Goal: Task Accomplishment & Management: Use online tool/utility

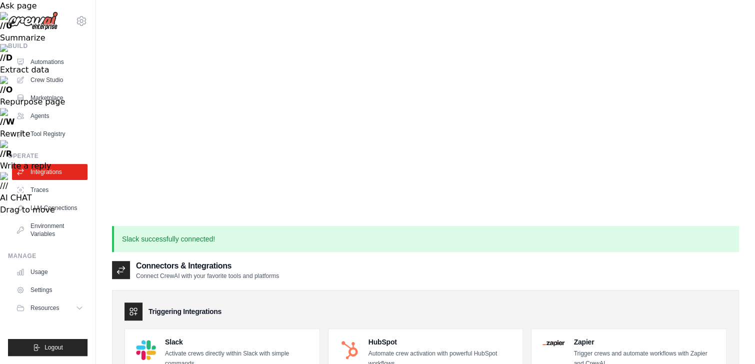
scroll to position [240, 0]
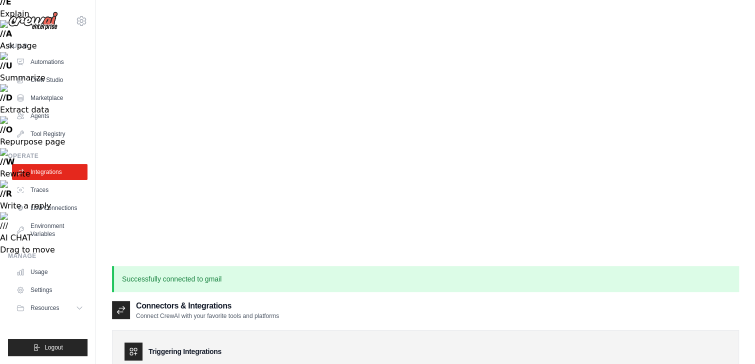
scroll to position [240, 0]
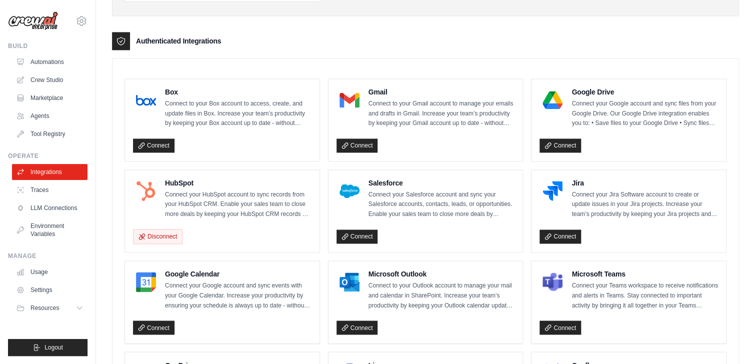
scroll to position [680, 0]
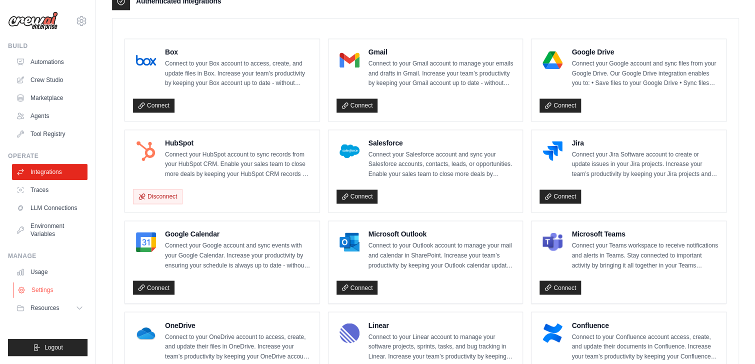
click at [44, 289] on link "Settings" at bounding box center [51, 290] width 76 height 16
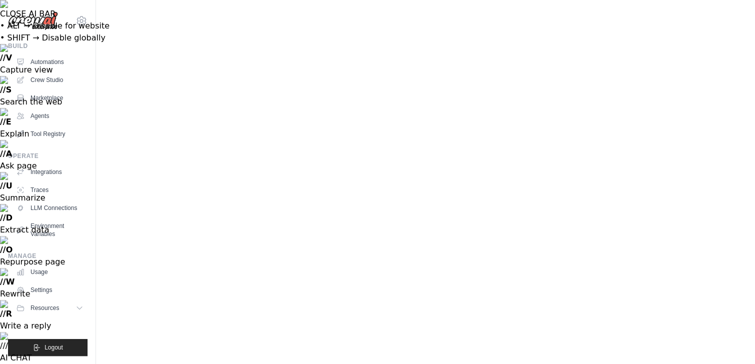
click at [44, 60] on link "Automations" at bounding box center [51, 62] width 76 height 16
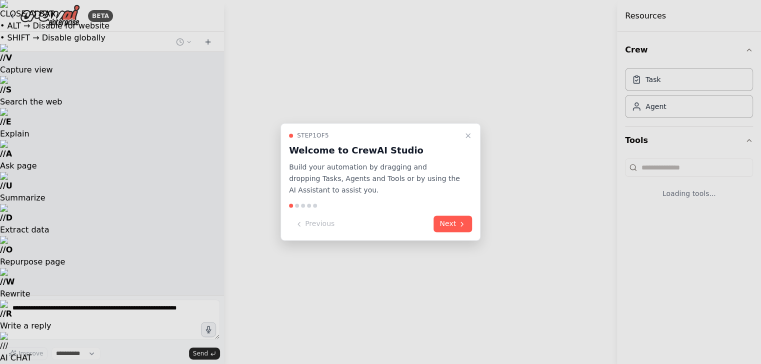
select select "****"
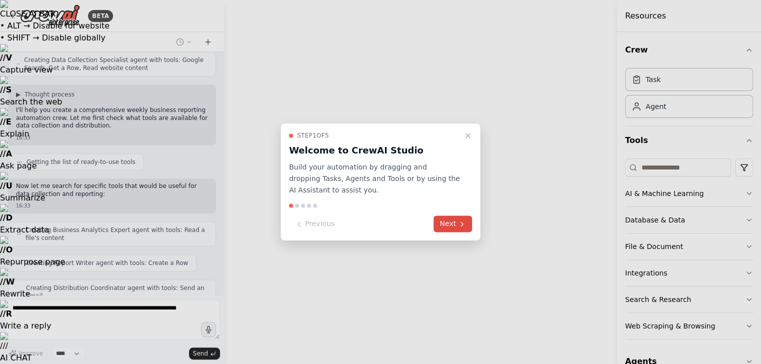
click at [452, 225] on button "Next" at bounding box center [453, 224] width 39 height 17
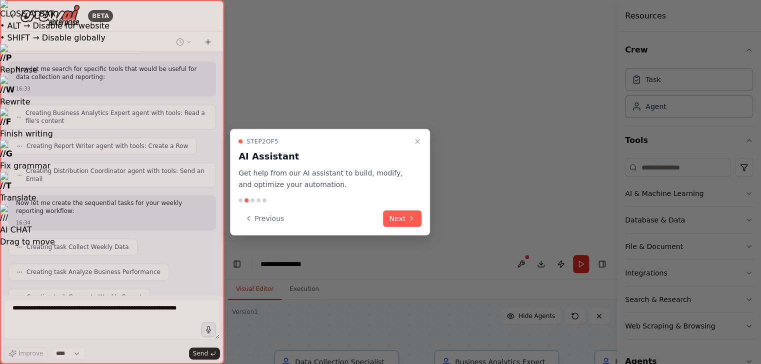
scroll to position [472, 0]
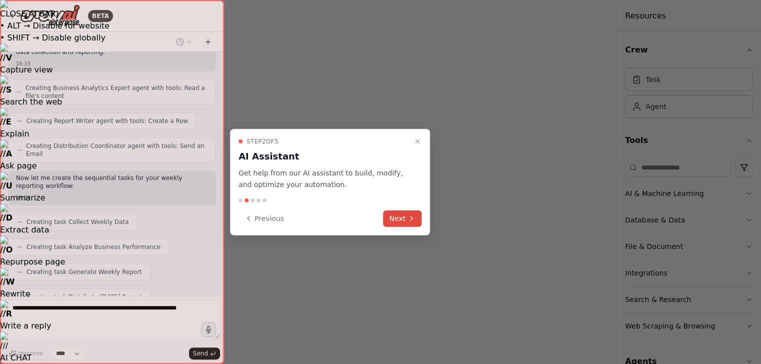
click at [400, 217] on button "Next" at bounding box center [402, 218] width 39 height 17
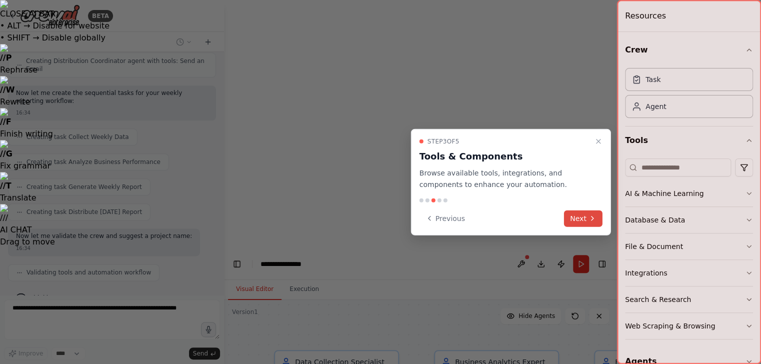
scroll to position [582, 0]
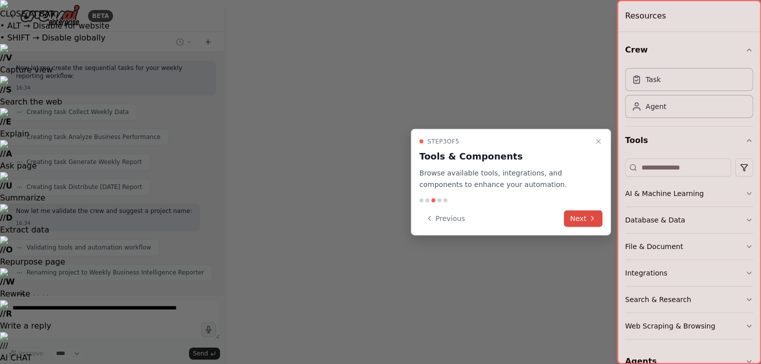
click at [578, 218] on button "Next" at bounding box center [583, 218] width 39 height 17
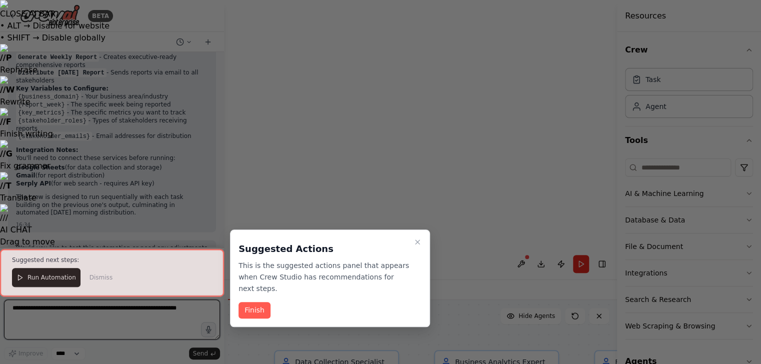
scroll to position [959, 0]
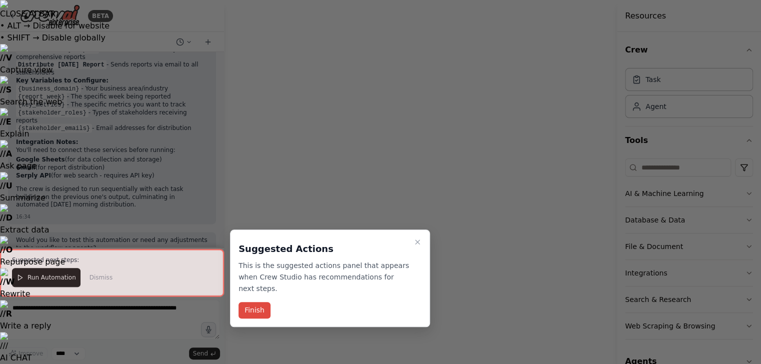
click at [256, 302] on button "Finish" at bounding box center [255, 310] width 32 height 17
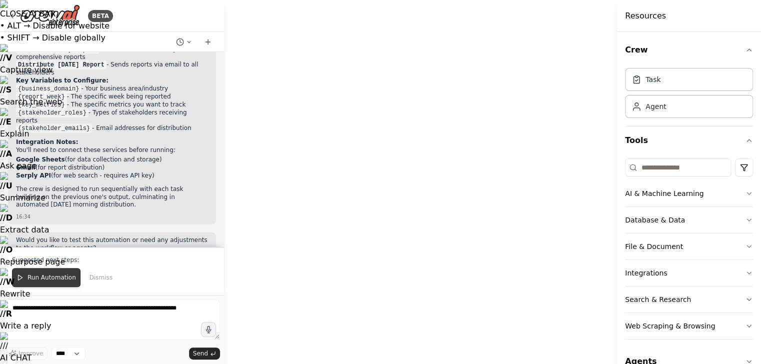
click at [54, 278] on span "Run Automation" at bounding box center [52, 278] width 49 height 8
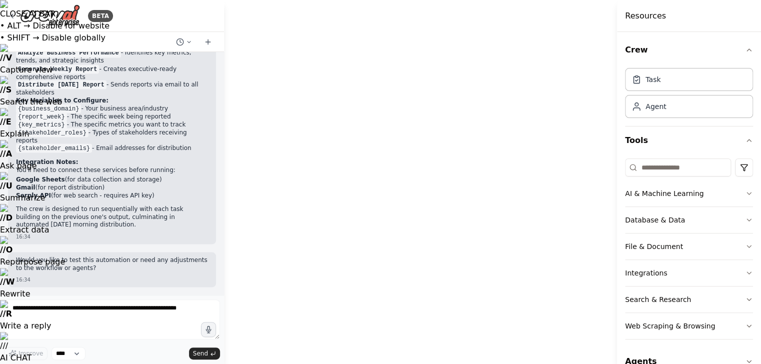
scroll to position [911, 0]
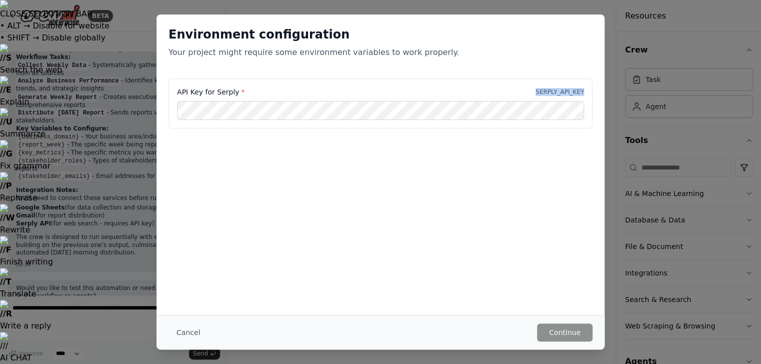
drag, startPoint x: 542, startPoint y: 91, endPoint x: 584, endPoint y: 92, distance: 42.5
click at [584, 92] on div "API Key for Serply * SERPLY_API_KEY" at bounding box center [381, 104] width 424 height 50
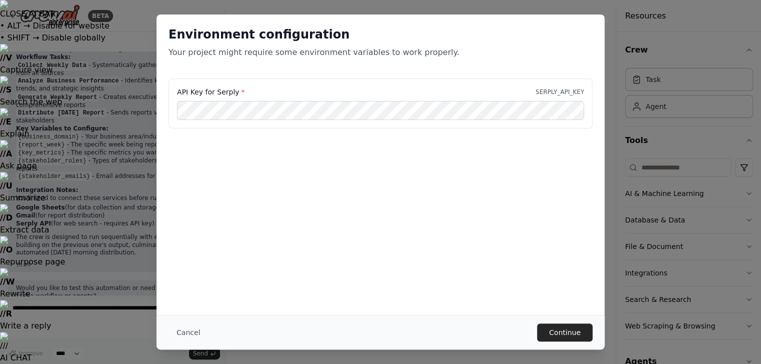
click at [511, 250] on div "Environment configuration Your project might require some environment variables…" at bounding box center [381, 165] width 448 height 301
click at [570, 332] on button "Continue" at bounding box center [565, 333] width 56 height 18
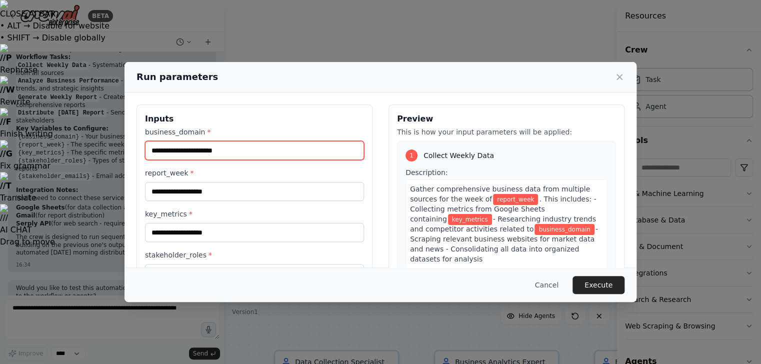
click at [221, 148] on input "business_domain *" at bounding box center [254, 150] width 219 height 19
type input "**********"
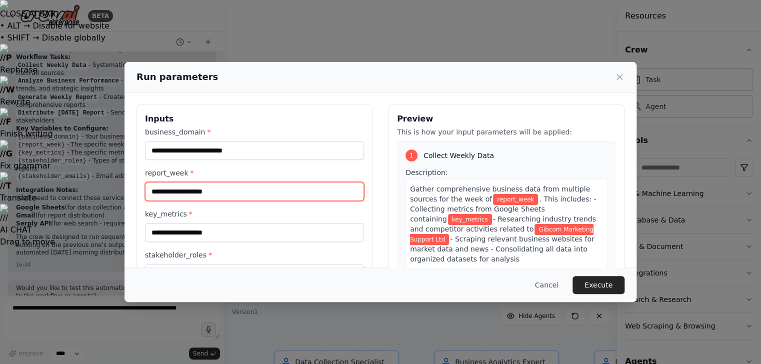
click at [222, 191] on input "report_week *" at bounding box center [254, 191] width 219 height 19
type input "*"
type input "******"
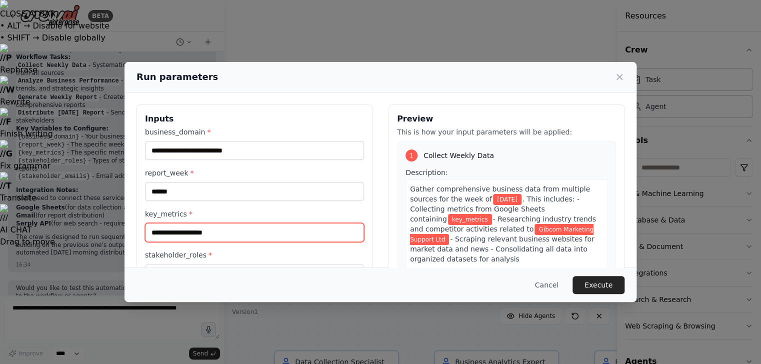
click at [318, 231] on input "key_metrics *" at bounding box center [254, 232] width 219 height 19
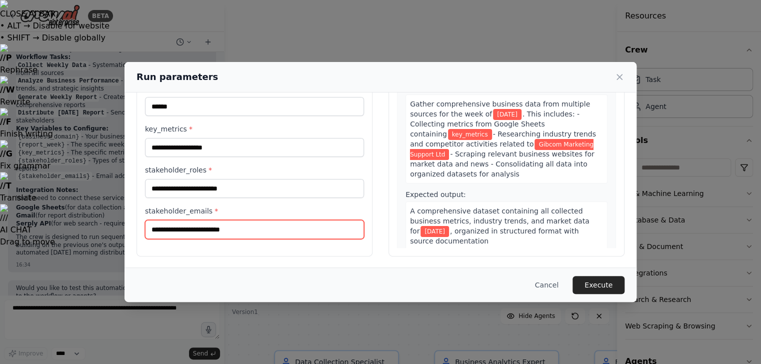
click at [191, 227] on input "stakeholder_emails *" at bounding box center [254, 229] width 219 height 19
type input "**********"
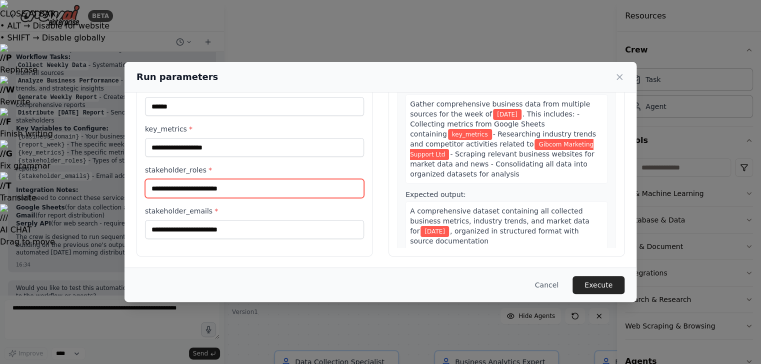
click at [203, 186] on input "stakeholder_roles *" at bounding box center [254, 188] width 219 height 19
type input "**********"
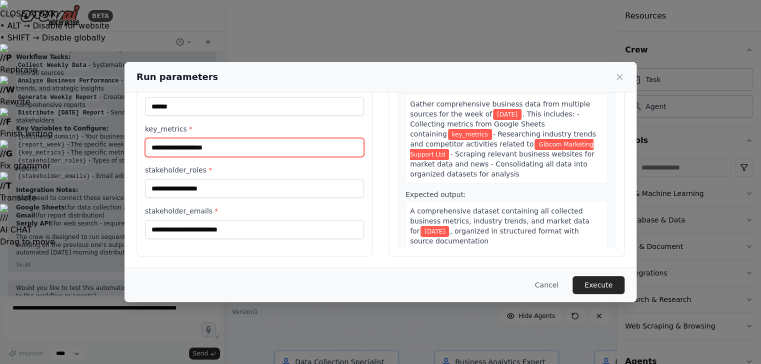
click at [190, 145] on input "key_metrics *" at bounding box center [254, 147] width 219 height 19
type input "*"
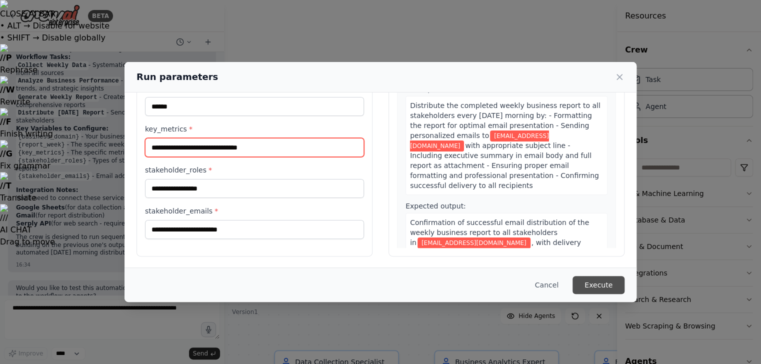
type input "**********"
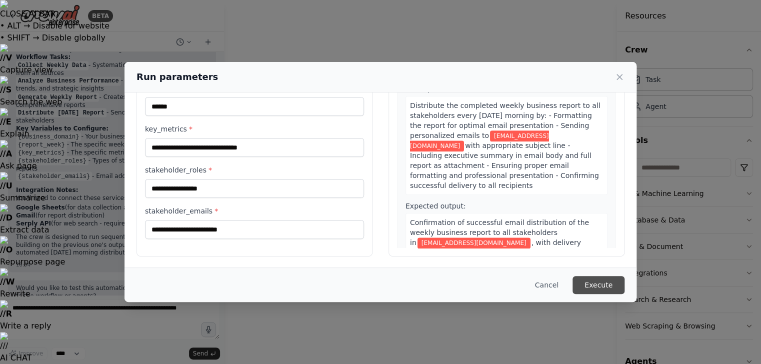
click at [606, 286] on button "Execute" at bounding box center [599, 285] width 52 height 18
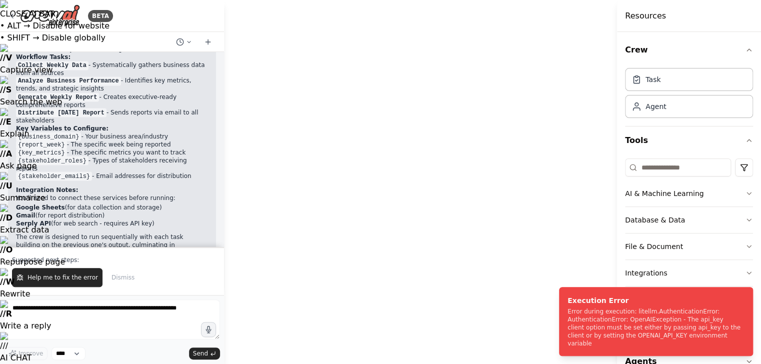
scroll to position [959, 0]
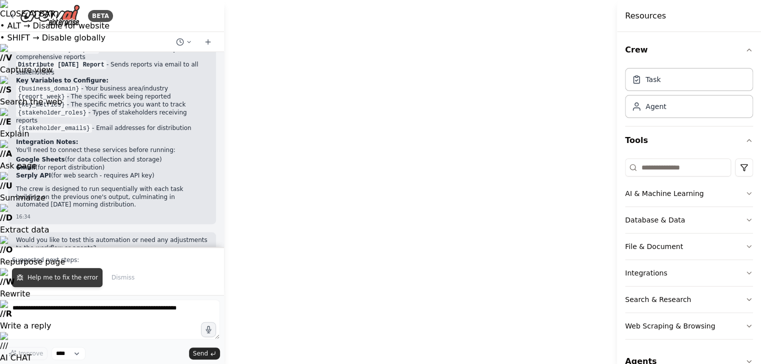
click at [55, 279] on span "Help me to fix the error" at bounding box center [63, 278] width 71 height 8
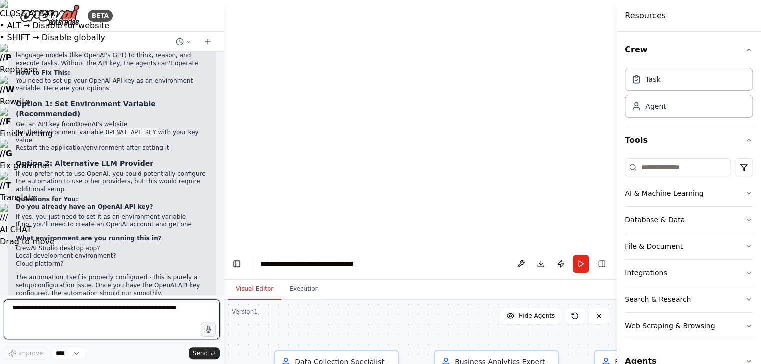
scroll to position [1253, 0]
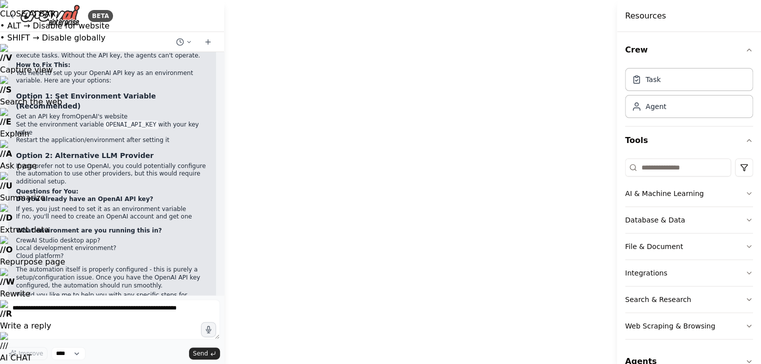
click at [110, 121] on code "OPENAI_API_KEY" at bounding box center [131, 125] width 55 height 9
click at [140, 121] on code "OPENAI_API_KEY" at bounding box center [131, 125] width 55 height 9
click at [104, 121] on code "OPENAI_API_KEY" at bounding box center [131, 125] width 55 height 9
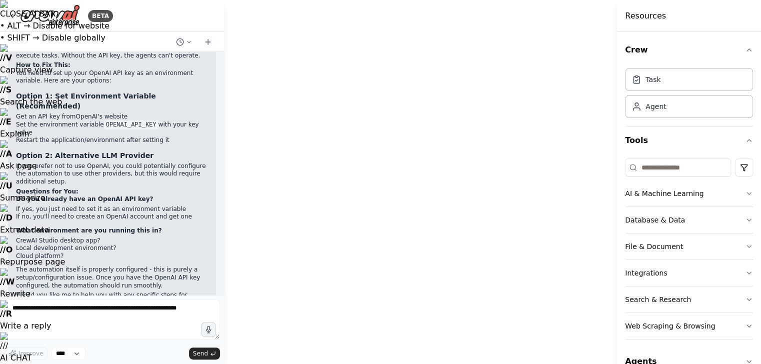
click at [104, 121] on code "OPENAI_API_KEY" at bounding box center [131, 125] width 55 height 9
click at [130, 121] on code "OPENAI_API_KEY" at bounding box center [131, 125] width 55 height 9
click at [139, 121] on code "OPENAI_API_KEY" at bounding box center [131, 125] width 55 height 9
click at [108, 121] on code "OPENAI_API_KEY" at bounding box center [131, 125] width 55 height 9
drag, startPoint x: 108, startPoint y: 91, endPoint x: 103, endPoint y: 89, distance: 5.4
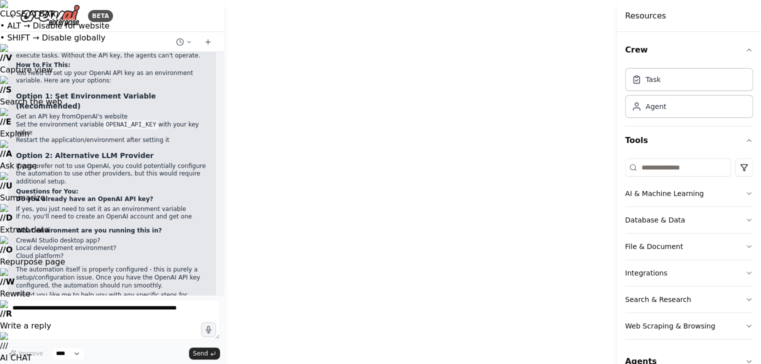
click at [104, 121] on code "OPENAI_API_KEY" at bounding box center [131, 125] width 55 height 9
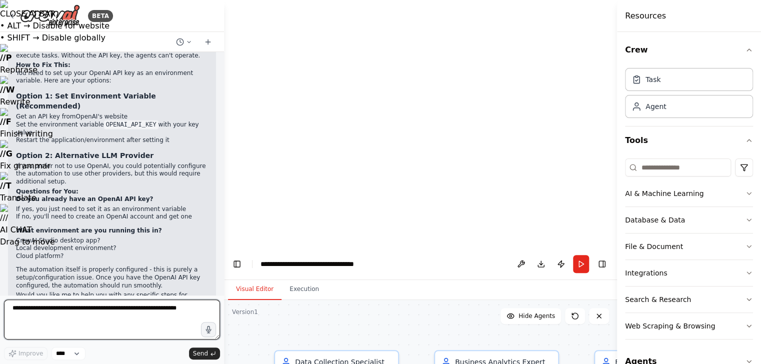
click at [58, 310] on textarea at bounding box center [112, 320] width 216 height 40
paste textarea "**********"
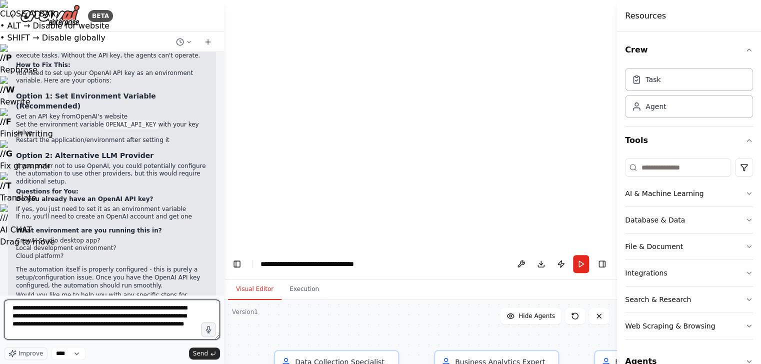
scroll to position [5, 0]
type textarea "**********"
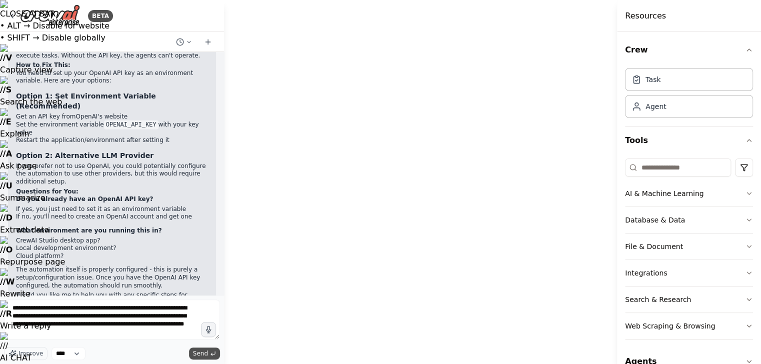
click at [202, 352] on span "Send" at bounding box center [200, 354] width 15 height 8
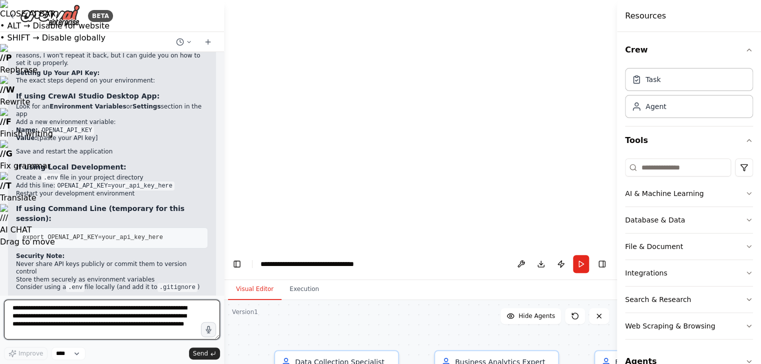
scroll to position [1644, 0]
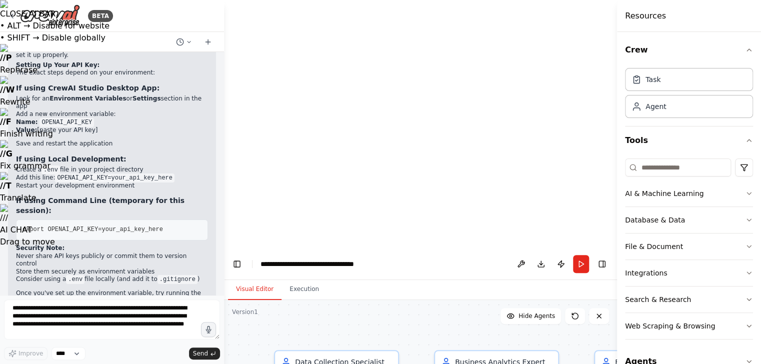
click at [62, 226] on span "export OPENAI_API_KEY=your_api_key_here" at bounding box center [93, 229] width 141 height 7
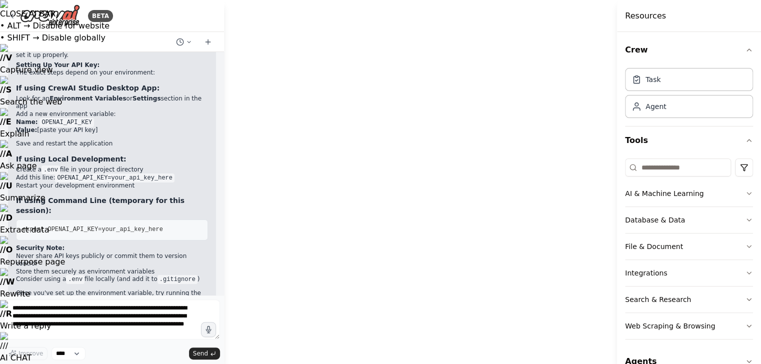
scroll to position [1564, 0]
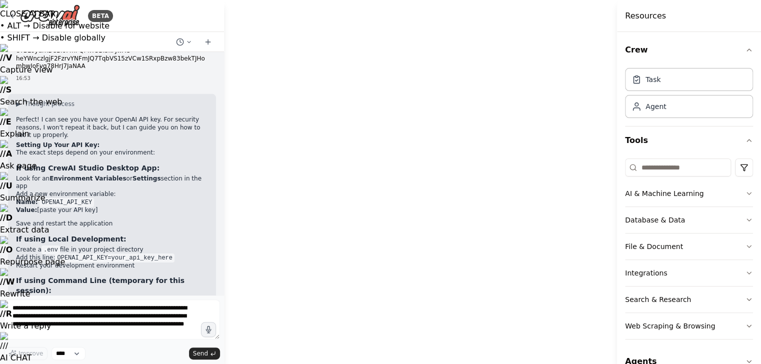
click at [43, 198] on code "OPENAI_API_KEY" at bounding box center [67, 202] width 55 height 9
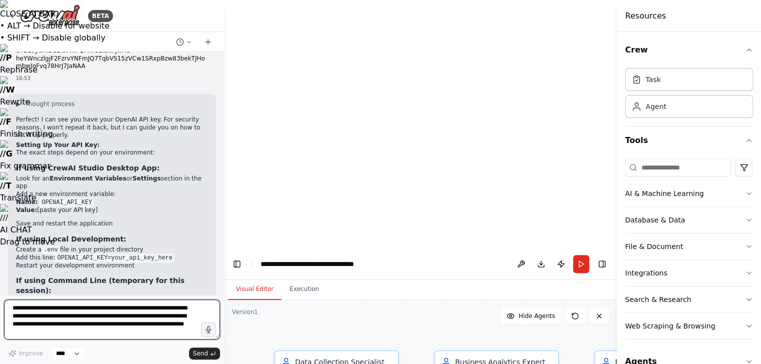
click at [76, 310] on textarea "**********" at bounding box center [112, 320] width 216 height 40
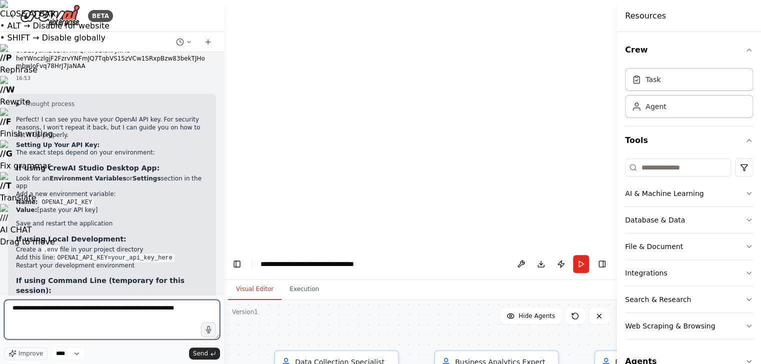
click at [188, 307] on textarea "**********" at bounding box center [112, 320] width 216 height 40
type textarea "**********"
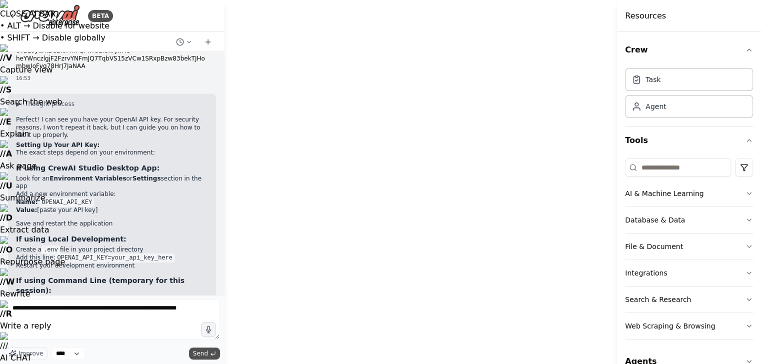
click at [202, 354] on span "Send" at bounding box center [200, 354] width 15 height 8
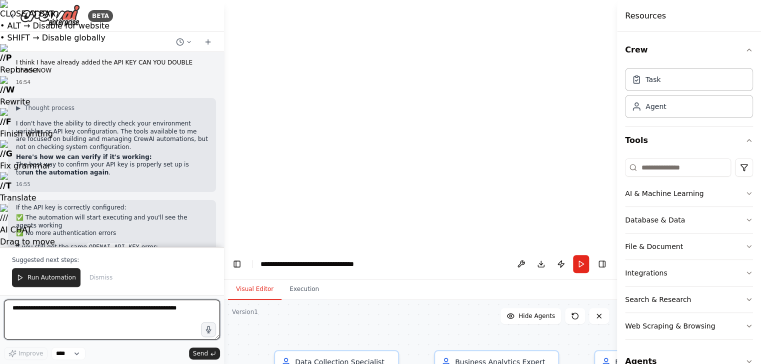
scroll to position [1959, 0]
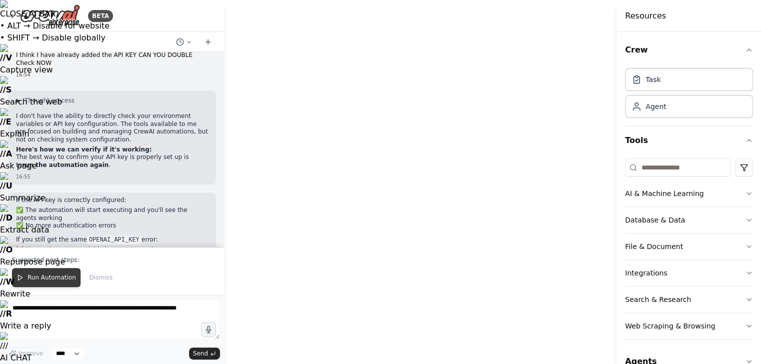
click at [57, 278] on span "Run Automation" at bounding box center [52, 278] width 49 height 8
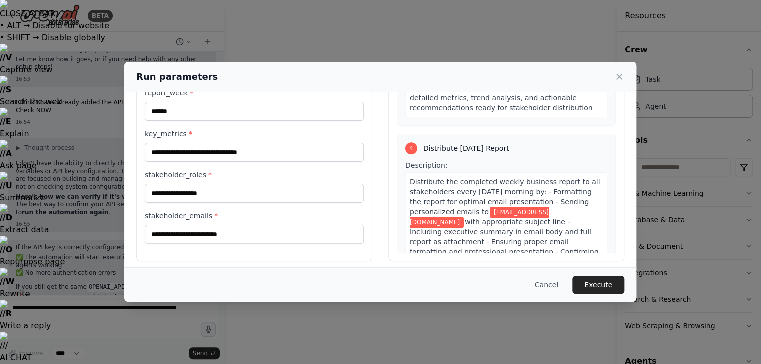
scroll to position [632, 0]
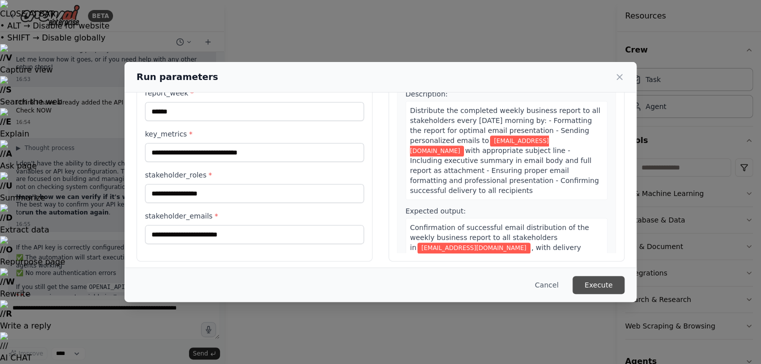
click at [605, 286] on button "Execute" at bounding box center [599, 285] width 52 height 18
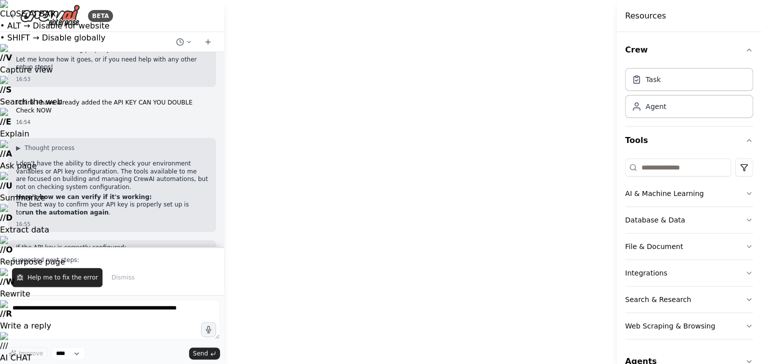
scroll to position [1959, 0]
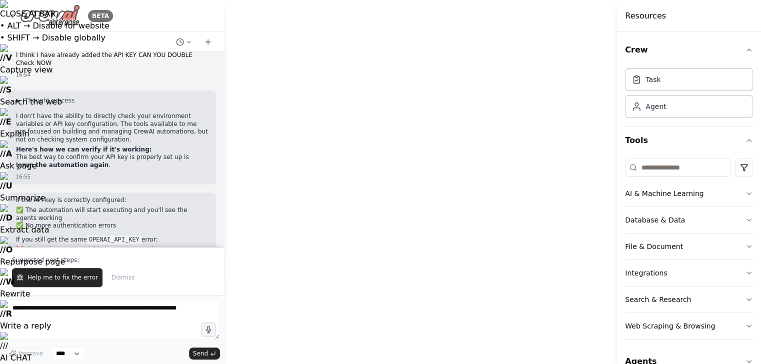
click at [13, 15] on icon at bounding box center [12, 16] width 8 height 8
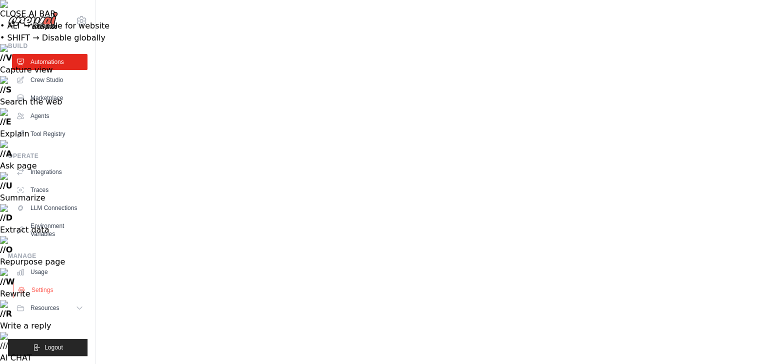
click at [46, 288] on link "Settings" at bounding box center [51, 290] width 76 height 16
click at [45, 115] on link "Agents" at bounding box center [51, 116] width 76 height 16
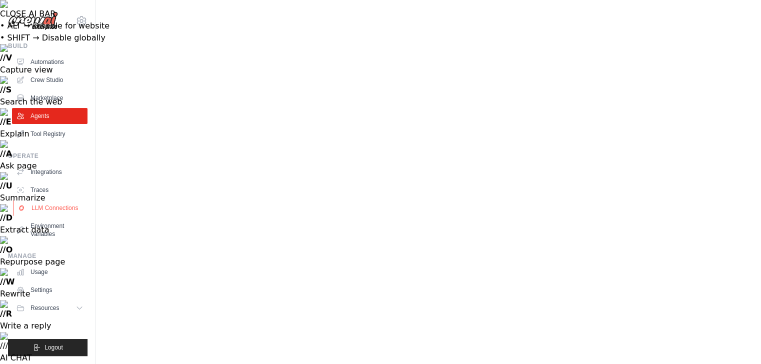
click at [52, 206] on link "LLM Connections" at bounding box center [51, 208] width 76 height 16
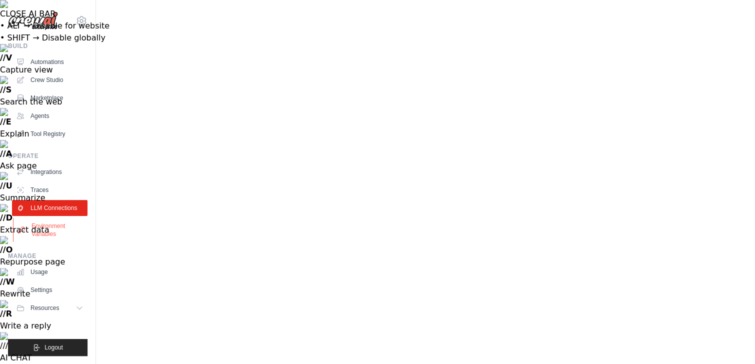
click at [47, 229] on link "Environment Variables" at bounding box center [51, 230] width 76 height 24
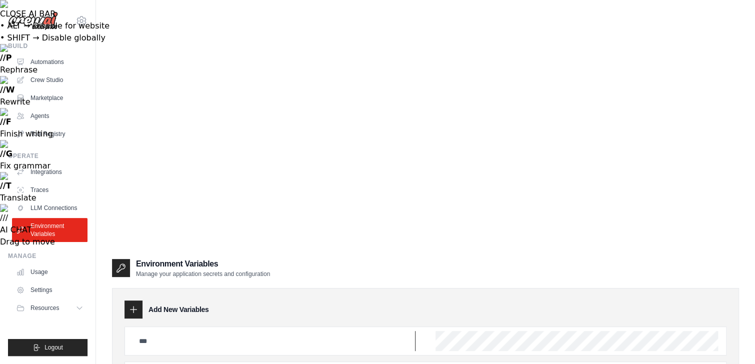
click at [180, 331] on input "text" at bounding box center [274, 341] width 283 height 20
type input "**********"
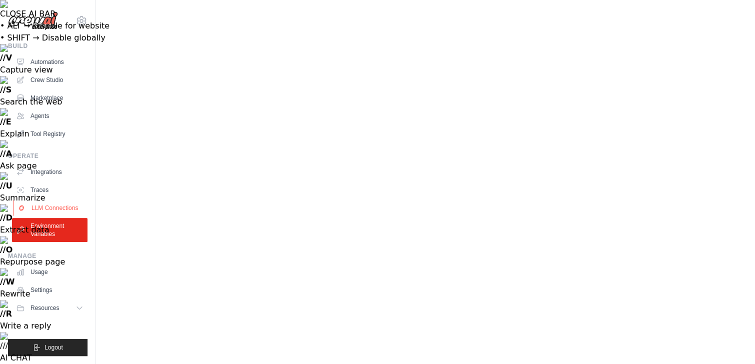
click at [54, 208] on link "LLM Connections" at bounding box center [51, 208] width 76 height 16
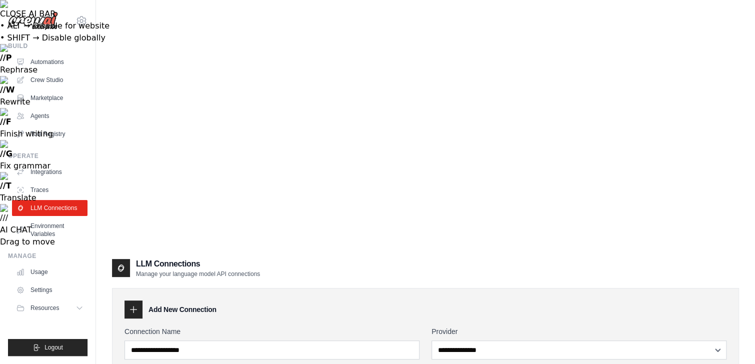
type input "*"
type input "**********"
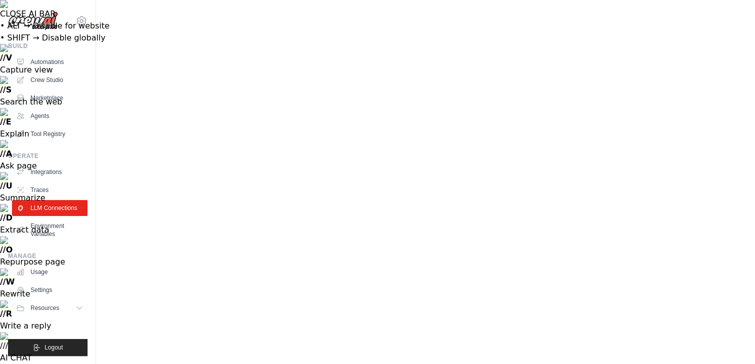
select select "******"
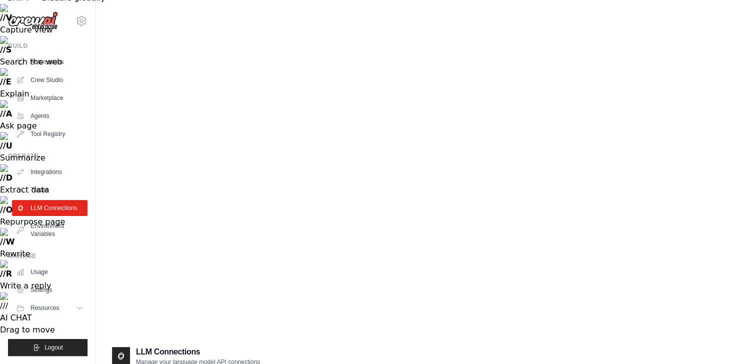
scroll to position [0, 0]
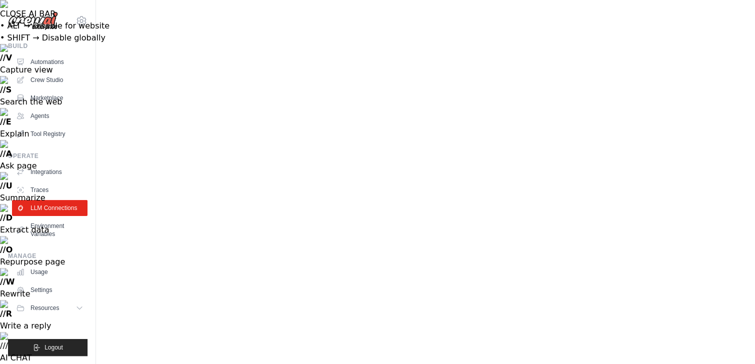
click at [48, 77] on link "Crew Studio" at bounding box center [51, 80] width 76 height 16
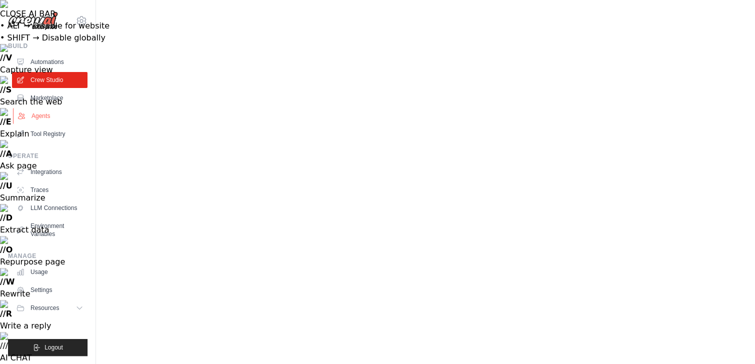
click at [44, 114] on link "Agents" at bounding box center [51, 116] width 76 height 16
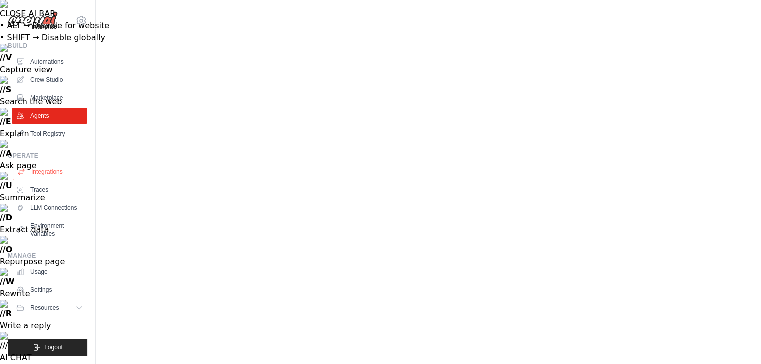
click at [48, 171] on link "Integrations" at bounding box center [51, 172] width 76 height 16
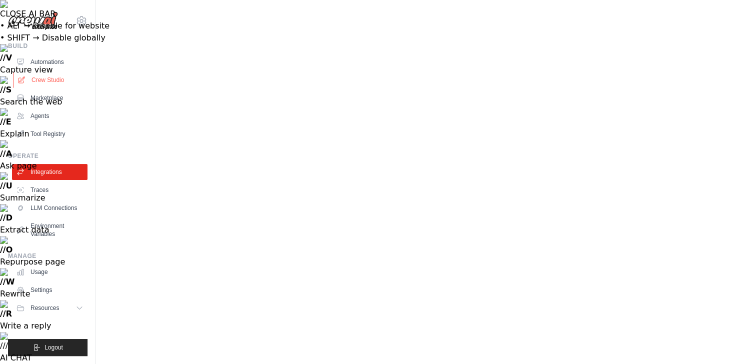
click at [48, 78] on link "Crew Studio" at bounding box center [51, 80] width 76 height 16
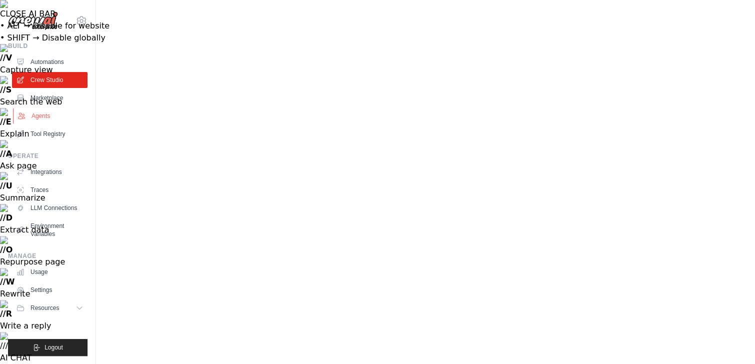
click at [47, 114] on link "Agents" at bounding box center [51, 116] width 76 height 16
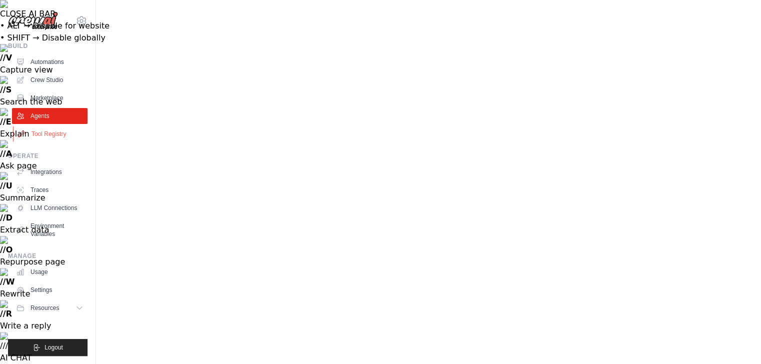
click at [42, 134] on link "Tool Registry" at bounding box center [51, 134] width 76 height 16
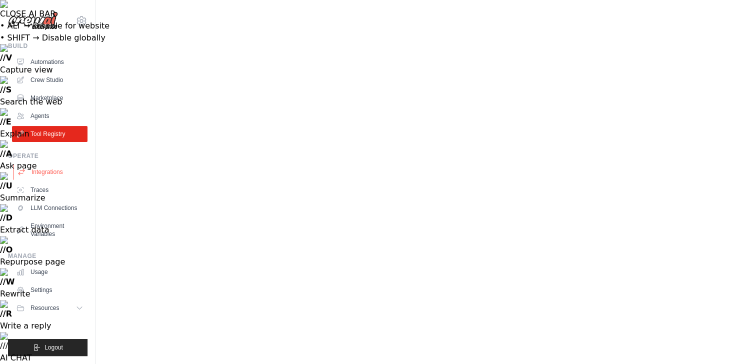
click at [50, 170] on link "Integrations" at bounding box center [51, 172] width 76 height 16
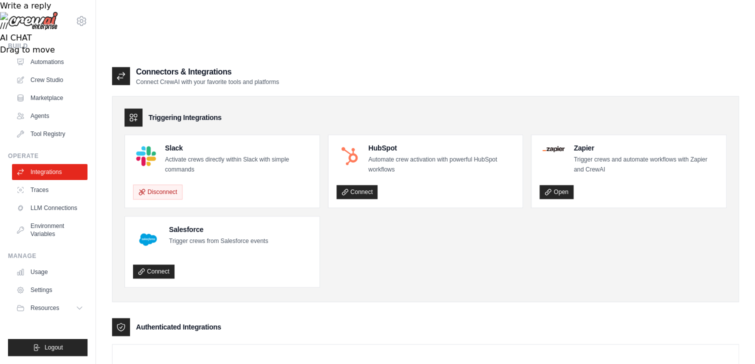
scroll to position [400, 0]
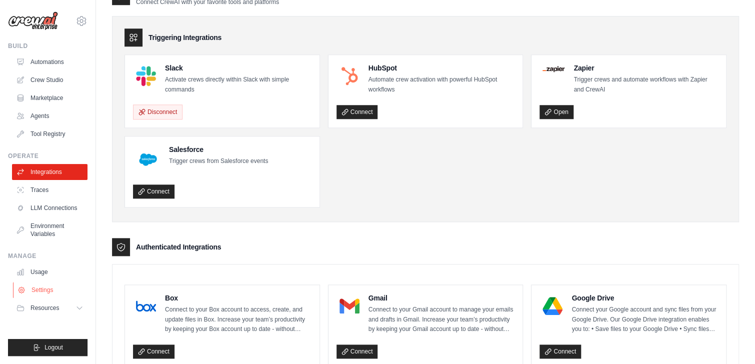
click at [47, 290] on link "Settings" at bounding box center [51, 290] width 76 height 16
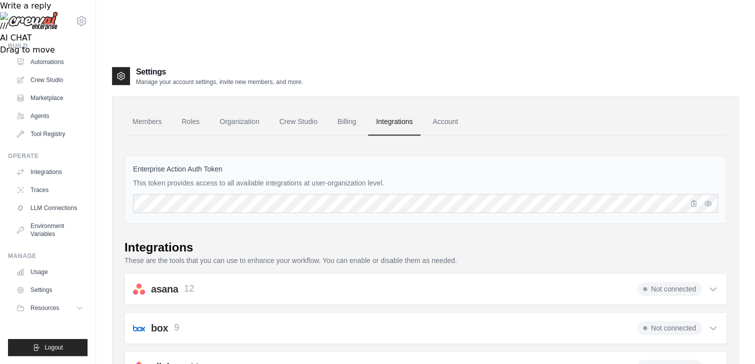
scroll to position [280, 0]
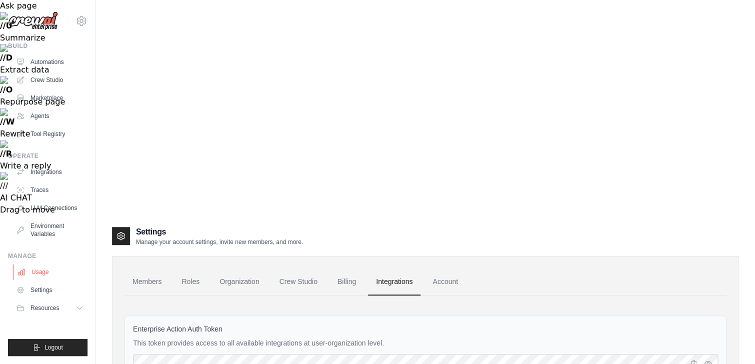
scroll to position [200, 0]
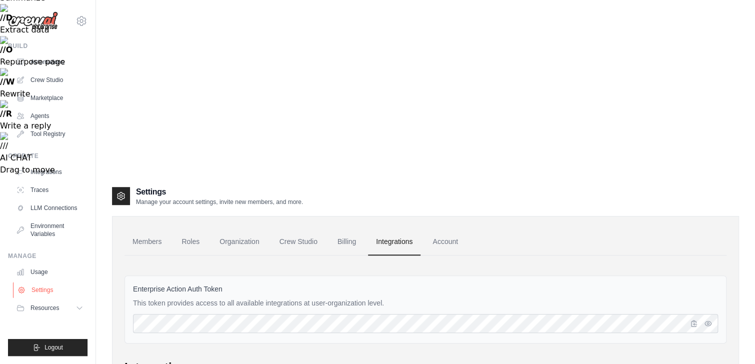
click at [45, 290] on link "Settings" at bounding box center [51, 290] width 76 height 16
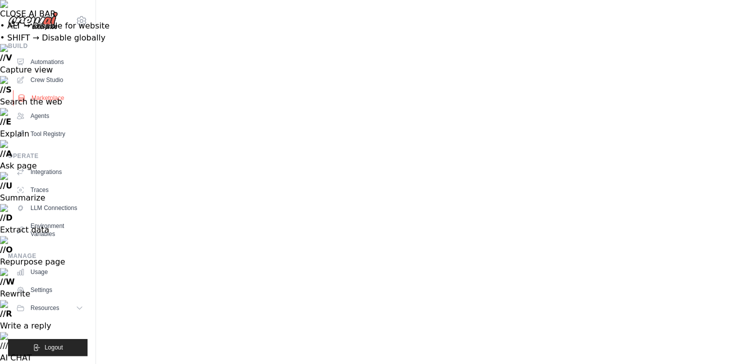
click at [36, 95] on link "Marketplace" at bounding box center [51, 98] width 76 height 16
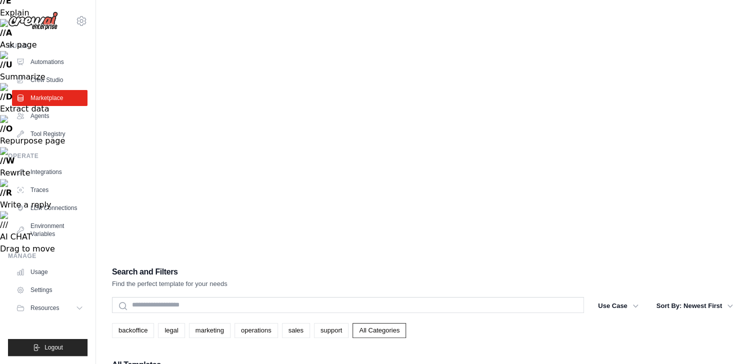
scroll to position [81, 0]
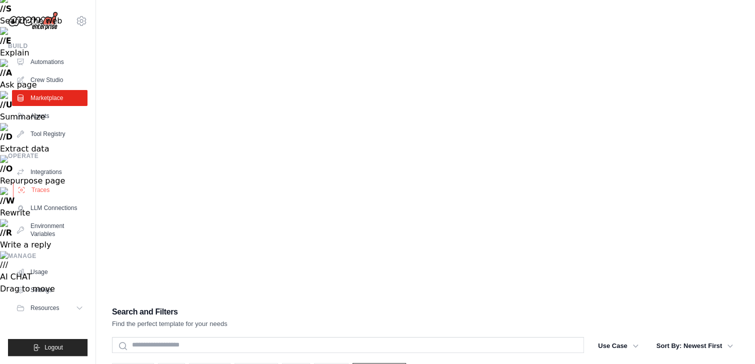
click at [39, 189] on link "Traces" at bounding box center [51, 190] width 76 height 16
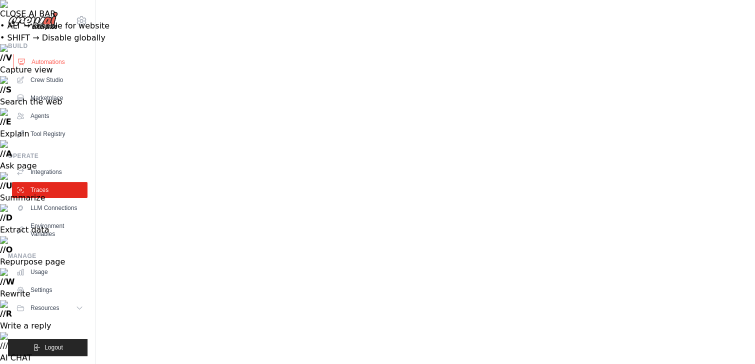
click at [49, 62] on link "Automations" at bounding box center [51, 62] width 76 height 16
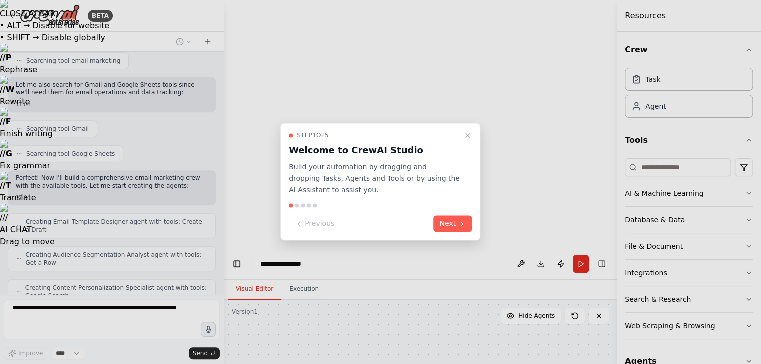
scroll to position [228, 0]
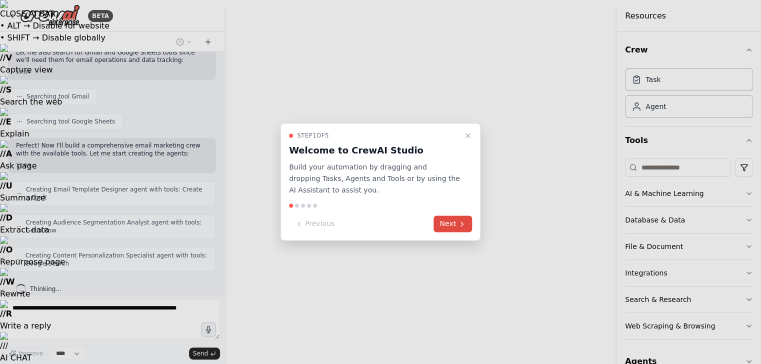
click at [453, 226] on button "Next" at bounding box center [453, 224] width 39 height 17
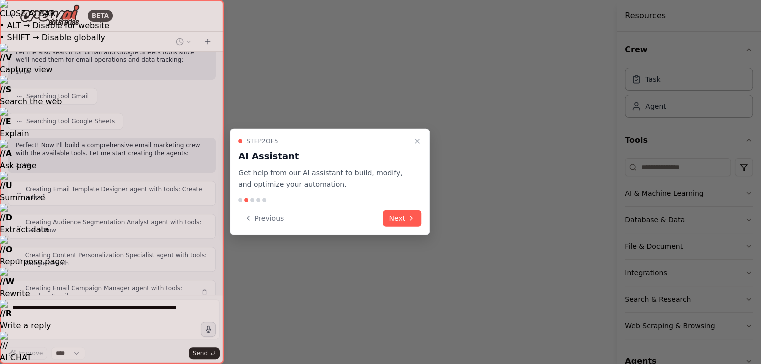
scroll to position [261, 0]
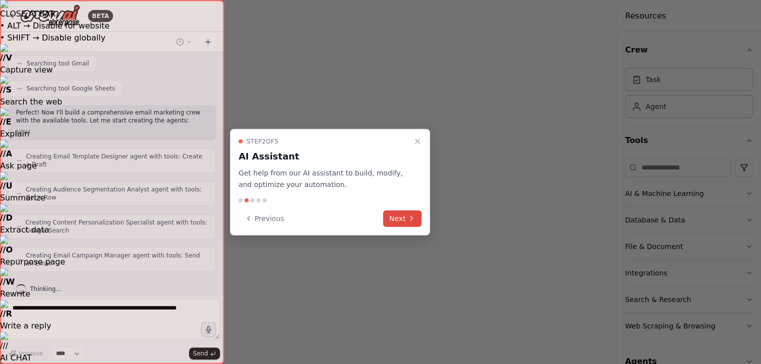
click at [410, 216] on icon at bounding box center [412, 219] width 8 height 8
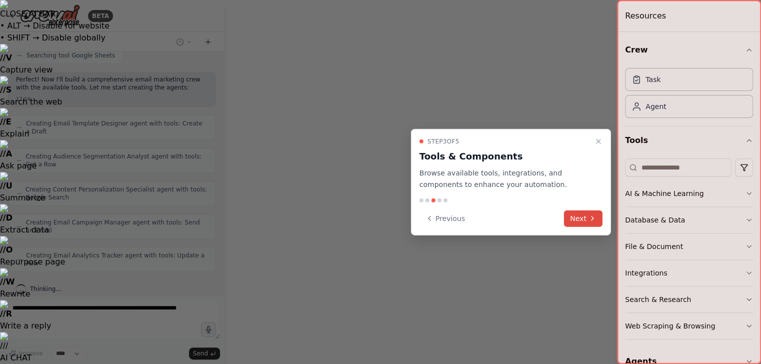
scroll to position [286, 0]
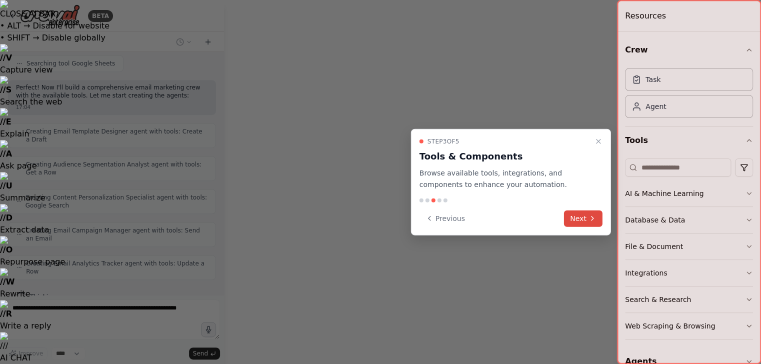
click at [584, 217] on button "Next" at bounding box center [583, 218] width 39 height 17
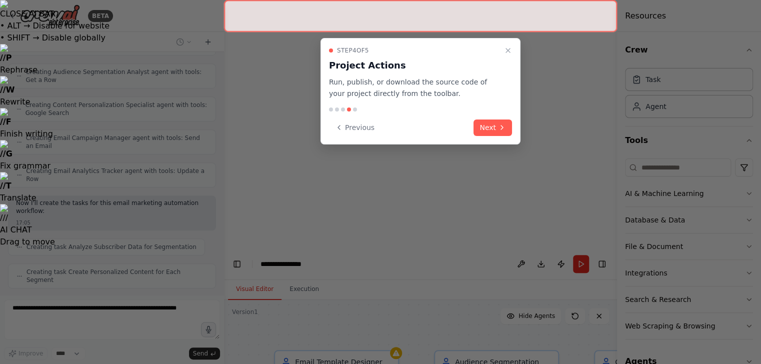
scroll to position [404, 0]
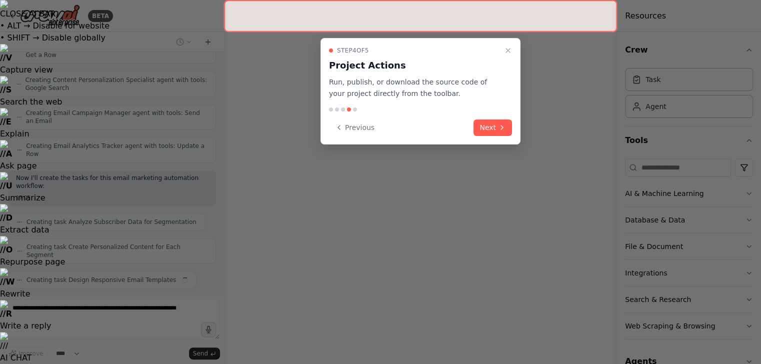
click at [519, 15] on div at bounding box center [420, 16] width 393 height 32
click at [315, 16] on div at bounding box center [420, 16] width 393 height 32
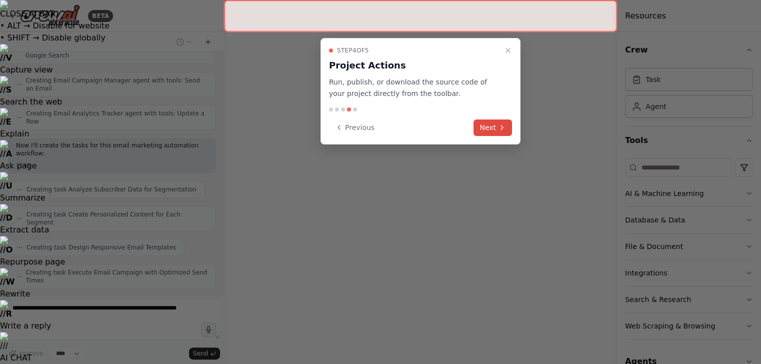
click at [492, 128] on button "Next" at bounding box center [493, 128] width 39 height 17
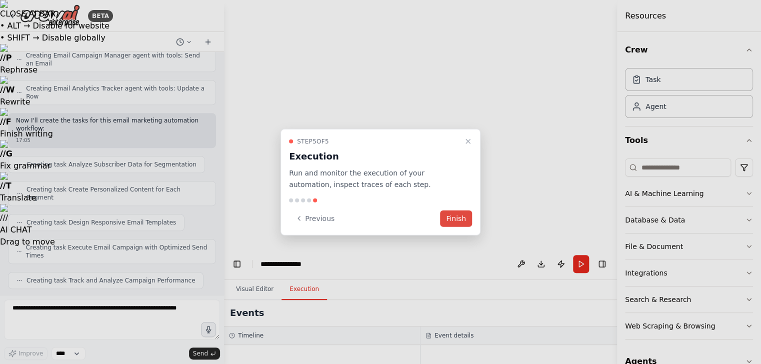
scroll to position [521, 0]
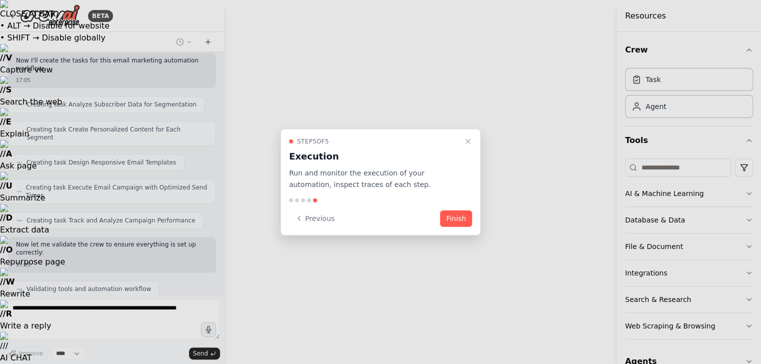
click at [459, 218] on button "Finish" at bounding box center [456, 218] width 32 height 17
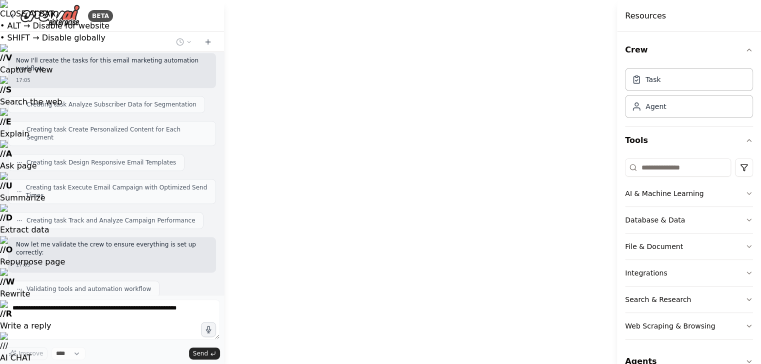
drag, startPoint x: 314, startPoint y: 14, endPoint x: 354, endPoint y: 26, distance: 41.6
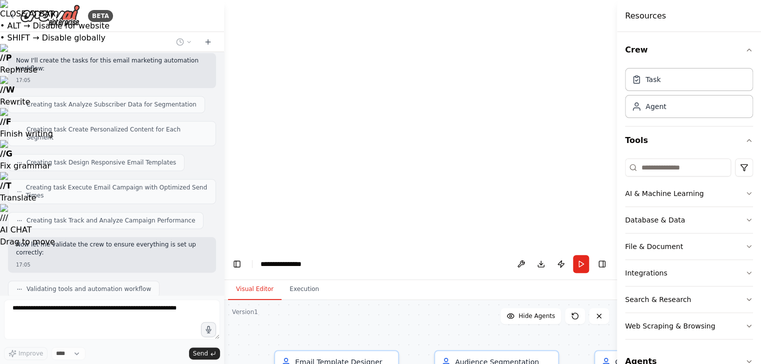
click at [314, 259] on div "**********" at bounding box center [298, 264] width 75 height 10
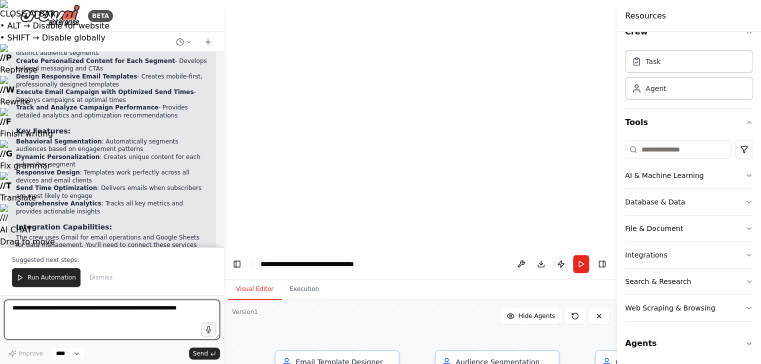
scroll to position [1061, 0]
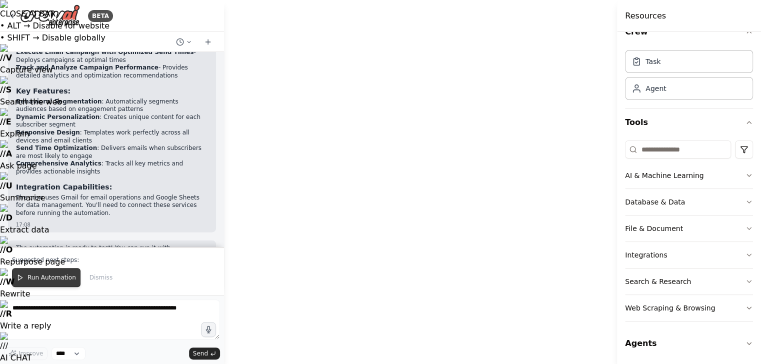
click at [56, 278] on span "Run Automation" at bounding box center [52, 278] width 49 height 8
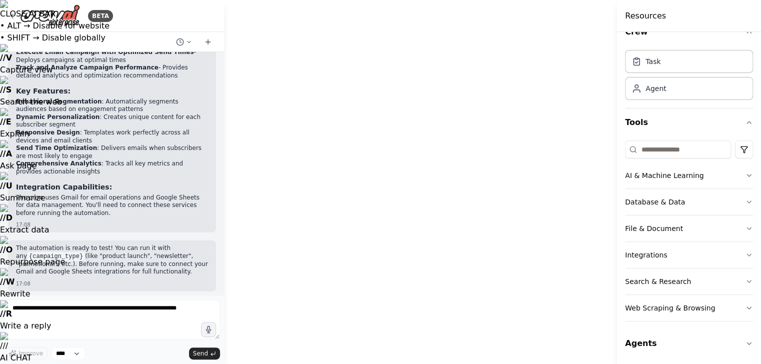
scroll to position [1014, 0]
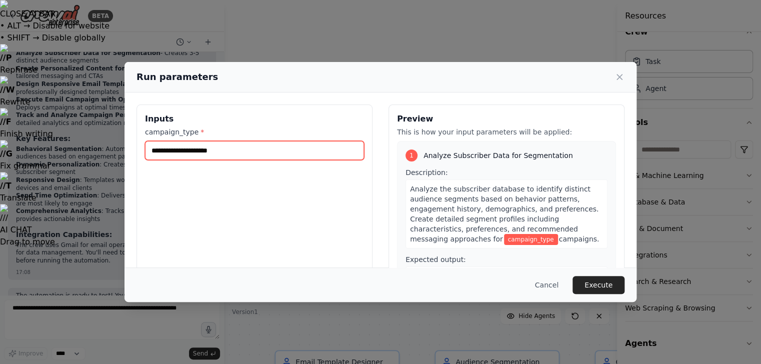
click at [281, 147] on input "campaign_type *" at bounding box center [254, 150] width 219 height 19
type input "*"
type input "**********"
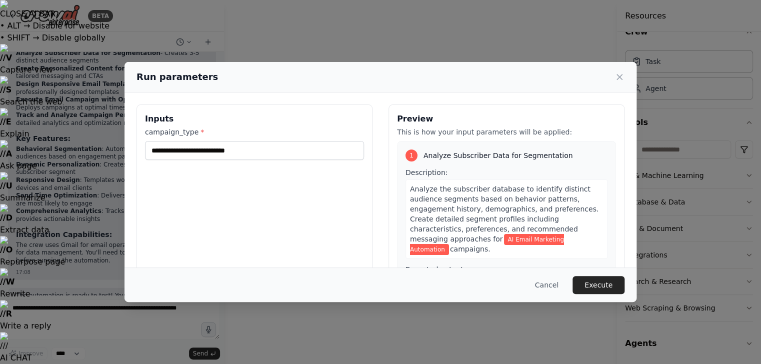
click at [357, 200] on div "**********" at bounding box center [255, 223] width 236 height 237
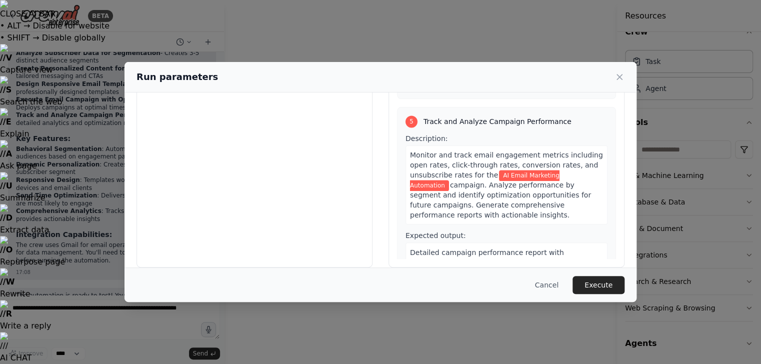
scroll to position [85, 0]
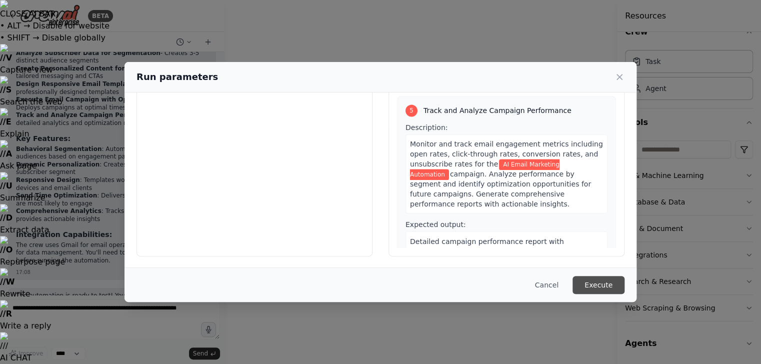
click at [602, 286] on button "Execute" at bounding box center [599, 285] width 52 height 18
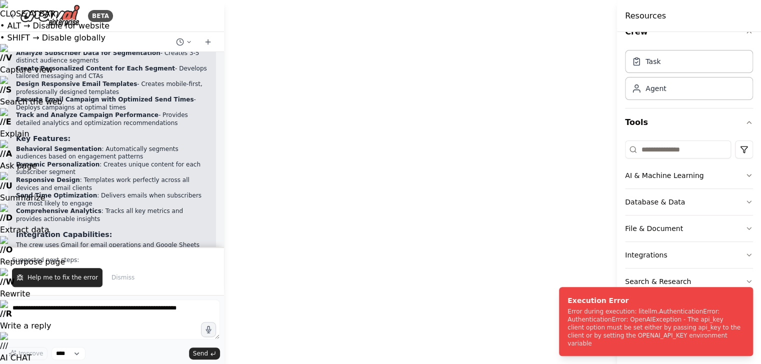
scroll to position [1061, 0]
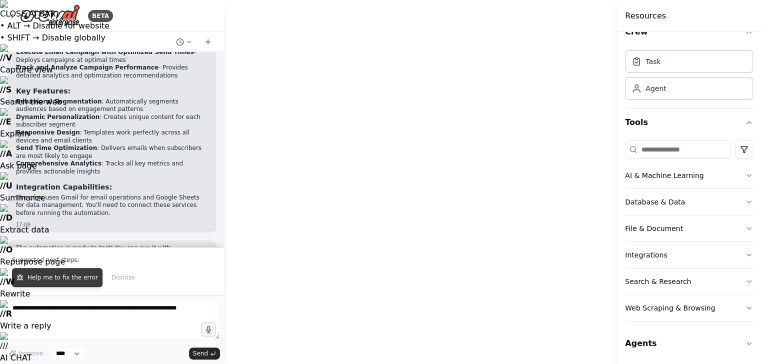
click at [71, 280] on span "Help me to fix the error" at bounding box center [63, 278] width 71 height 8
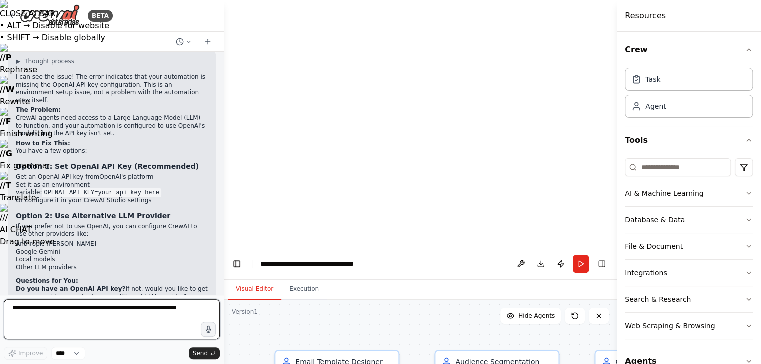
scroll to position [1349, 0]
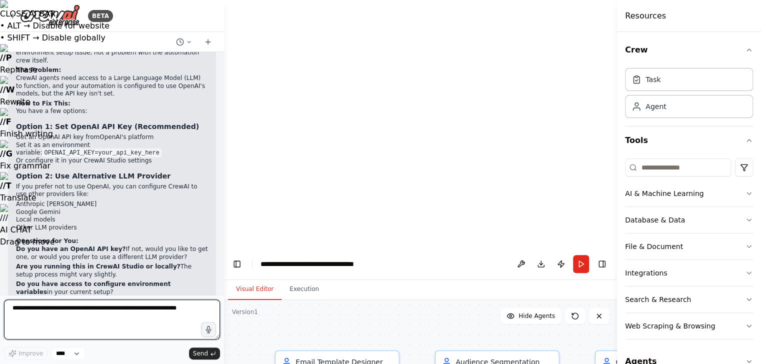
click at [66, 308] on textarea at bounding box center [112, 320] width 216 height 40
type textarea "**********"
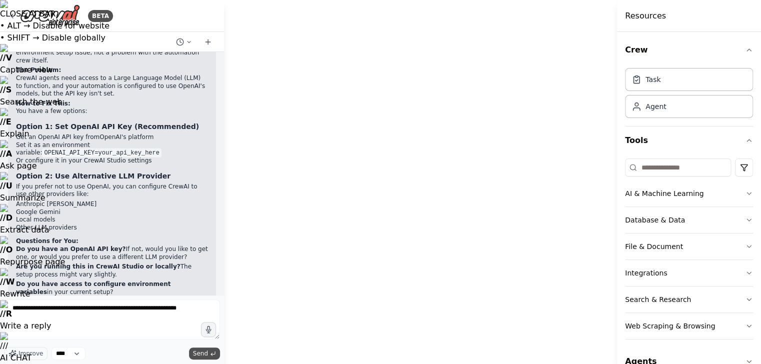
click at [203, 352] on span "Send" at bounding box center [200, 354] width 15 height 8
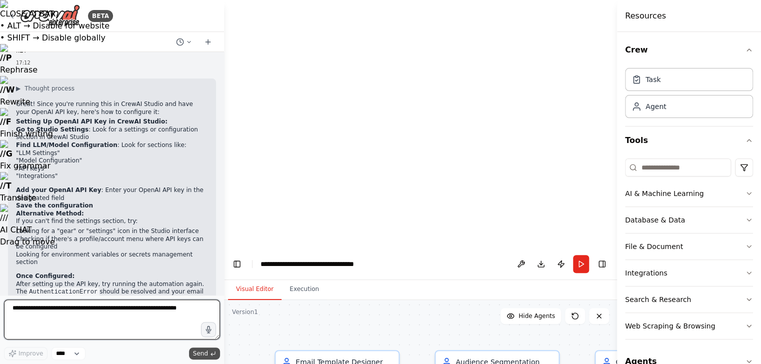
scroll to position [1677, 0]
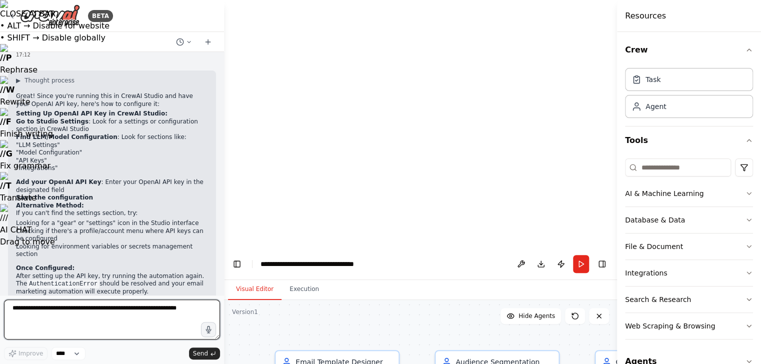
click at [59, 311] on textarea "**********" at bounding box center [112, 320] width 216 height 40
type textarea "**********"
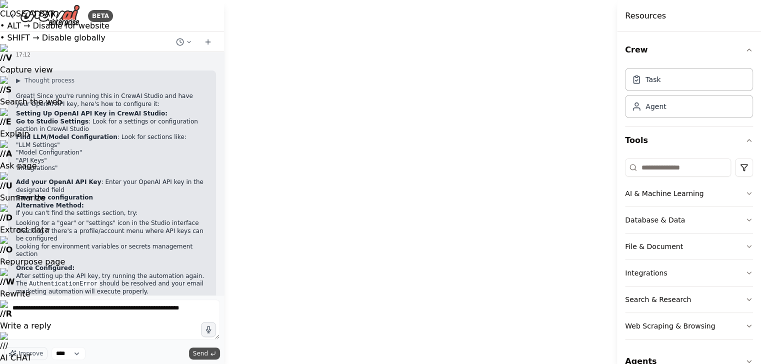
click at [204, 353] on span "Send" at bounding box center [200, 354] width 15 height 8
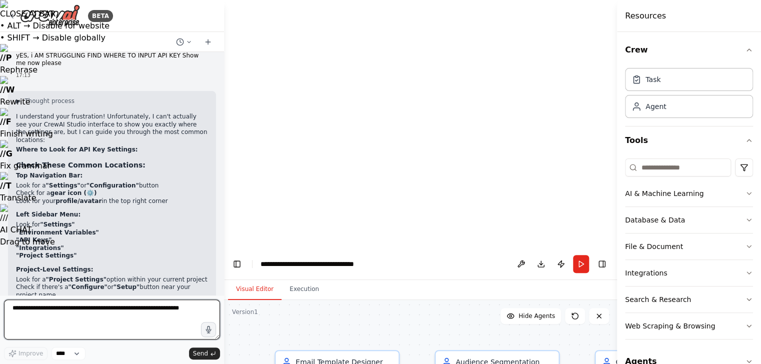
scroll to position [1967, 0]
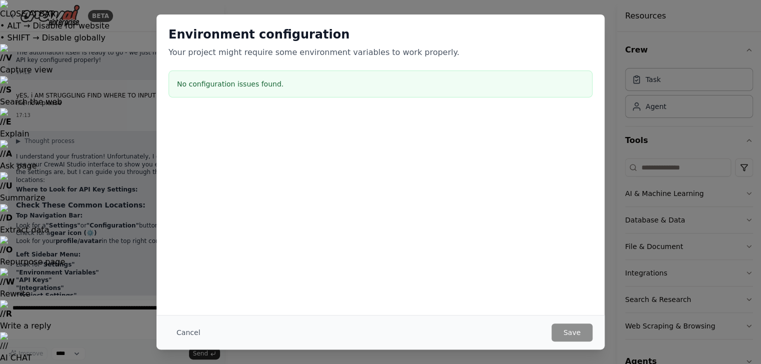
click at [117, 38] on div "Environment configuration Your project might require some environment variables…" at bounding box center [380, 182] width 761 height 364
click at [705, 24] on div "Environment configuration Your project might require some environment variables…" at bounding box center [380, 182] width 761 height 364
click at [106, 348] on div "Environment configuration Your project might require some environment variables…" at bounding box center [380, 182] width 761 height 364
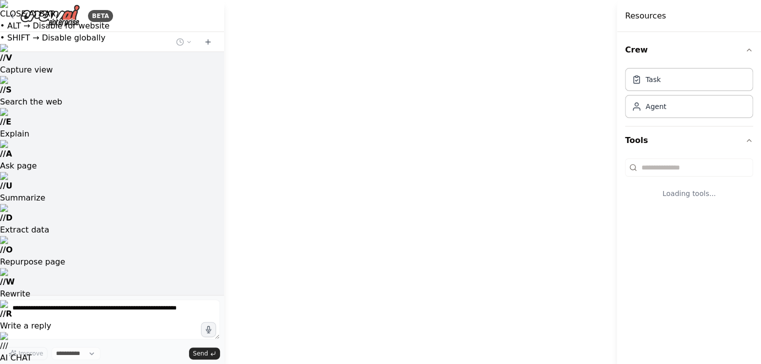
select select "****"
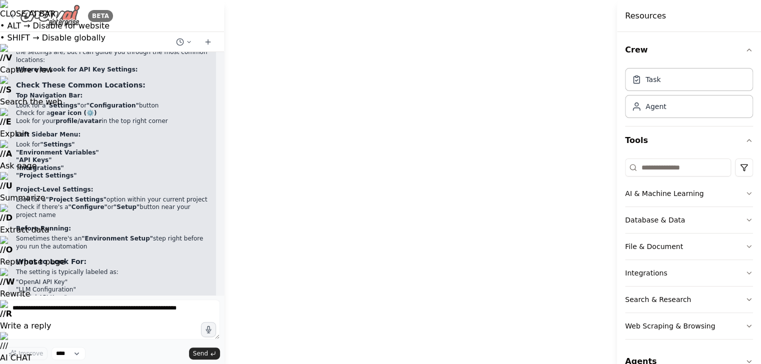
click at [13, 15] on icon at bounding box center [12, 16] width 8 height 8
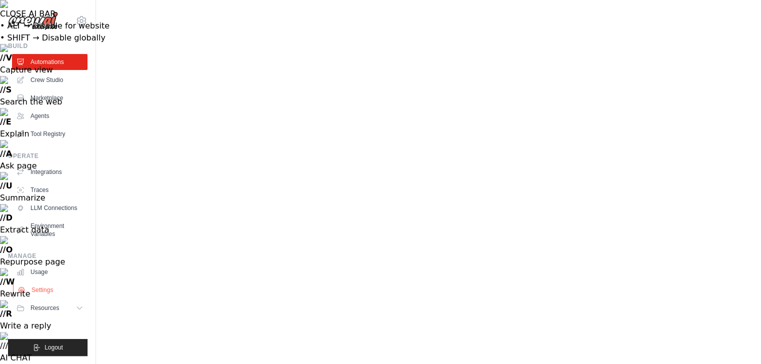
click at [46, 290] on link "Settings" at bounding box center [51, 290] width 76 height 16
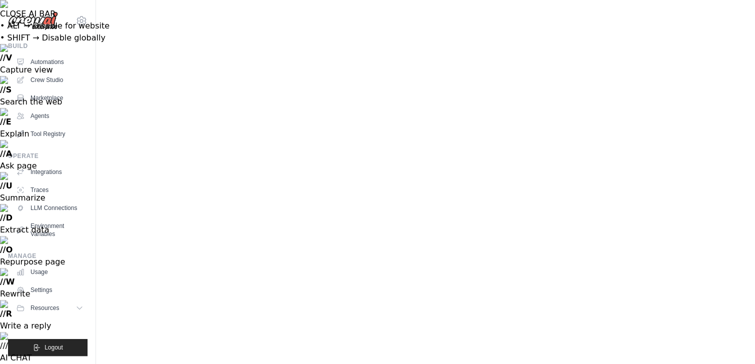
select select "*******"
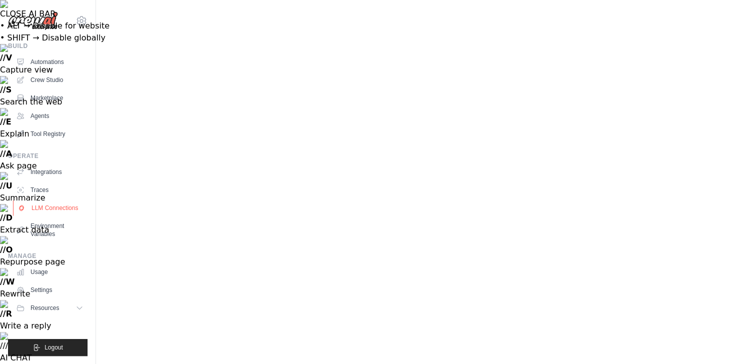
click at [50, 207] on link "LLM Connections" at bounding box center [51, 208] width 76 height 16
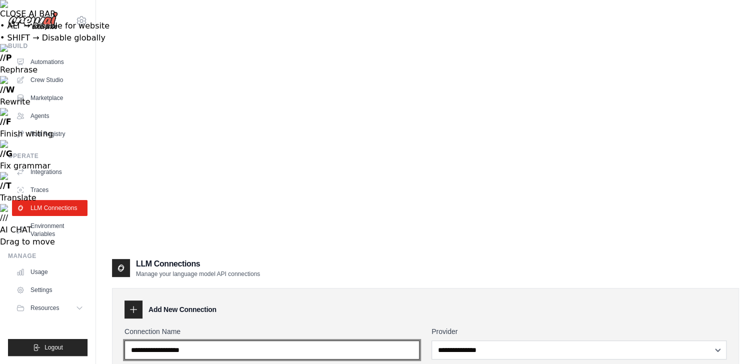
click at [221, 341] on input "Connection Name" at bounding box center [272, 350] width 295 height 19
type input "*******"
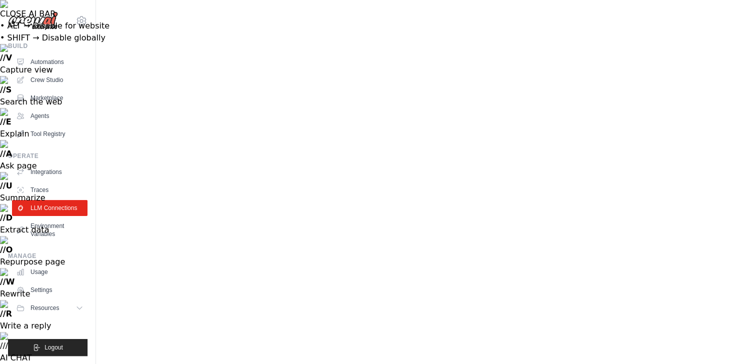
select select "******"
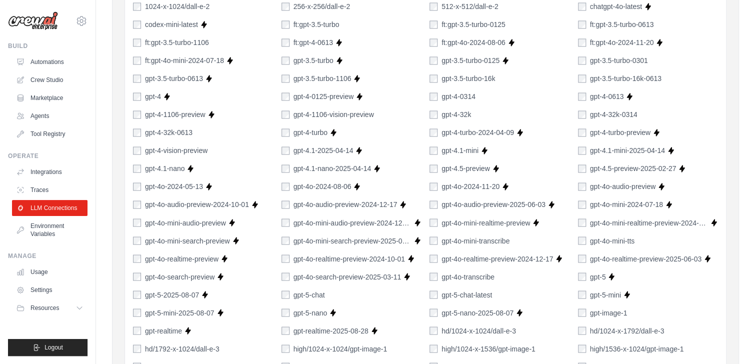
scroll to position [758, 0]
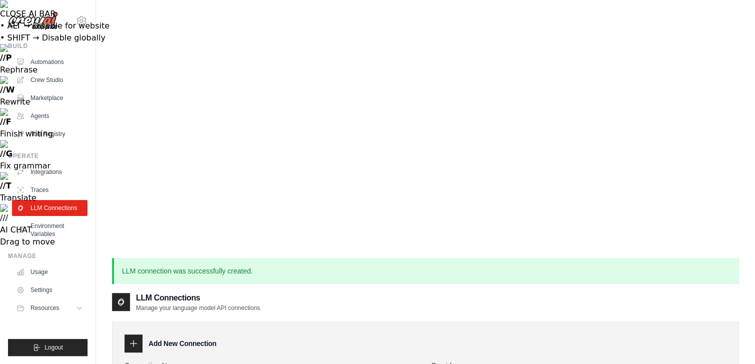
type input "**********"
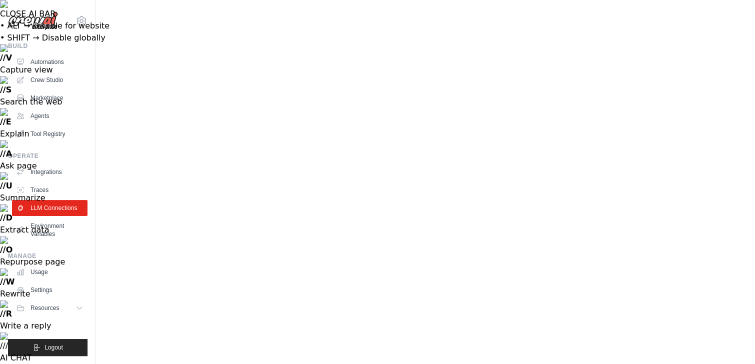
select select "******"
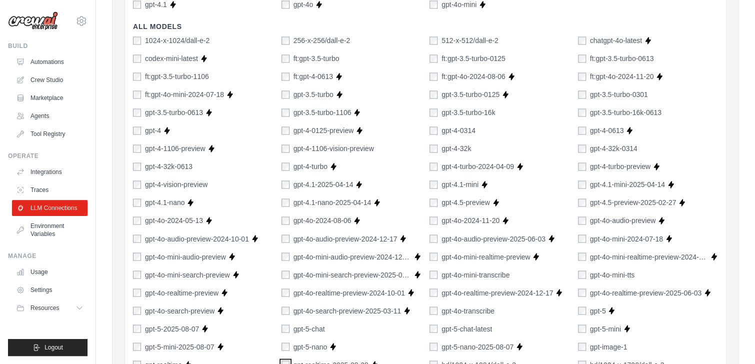
scroll to position [760, 0]
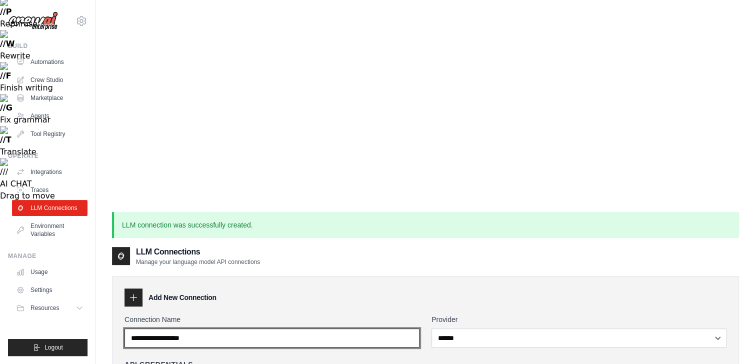
scroll to position [6, 0]
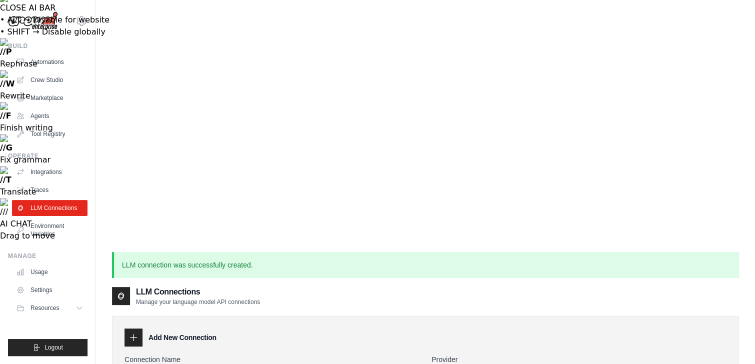
type input "*******"
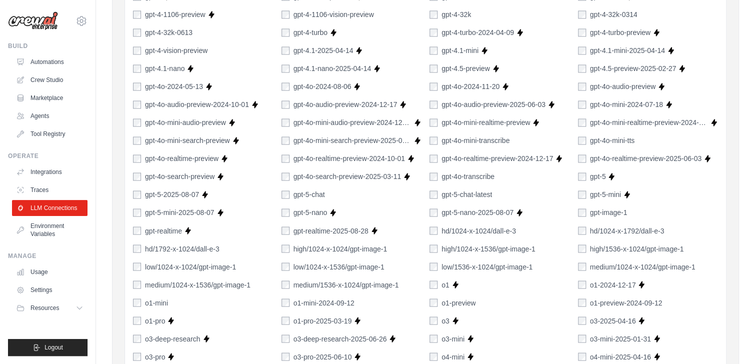
scroll to position [766, 0]
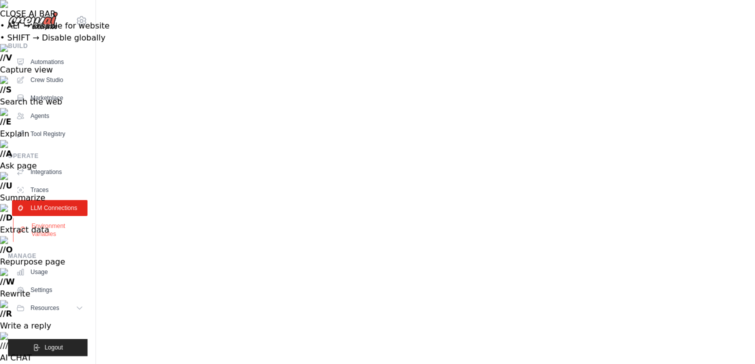
click at [51, 228] on link "Environment Variables" at bounding box center [51, 230] width 76 height 24
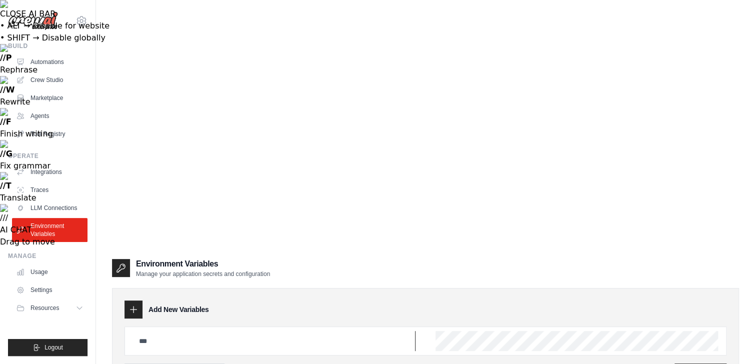
click at [163, 331] on input "text" at bounding box center [274, 341] width 283 height 20
type input "**********"
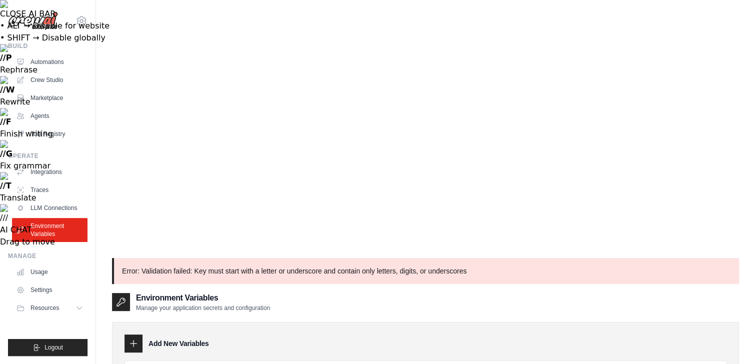
paste input "**********"
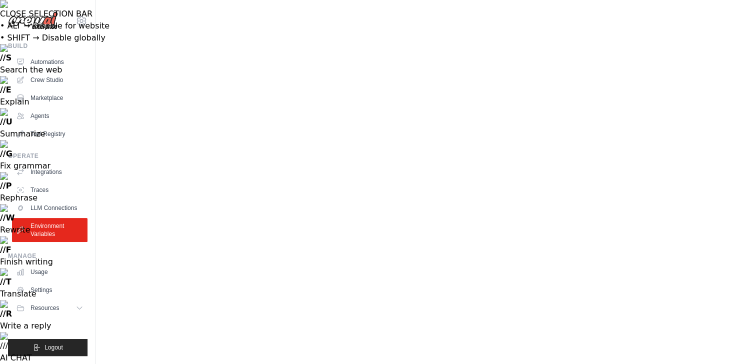
drag, startPoint x: 408, startPoint y: 127, endPoint x: 70, endPoint y: 182, distance: 343.1
drag, startPoint x: 407, startPoint y: 126, endPoint x: 40, endPoint y: 136, distance: 367.9
type input "**********"
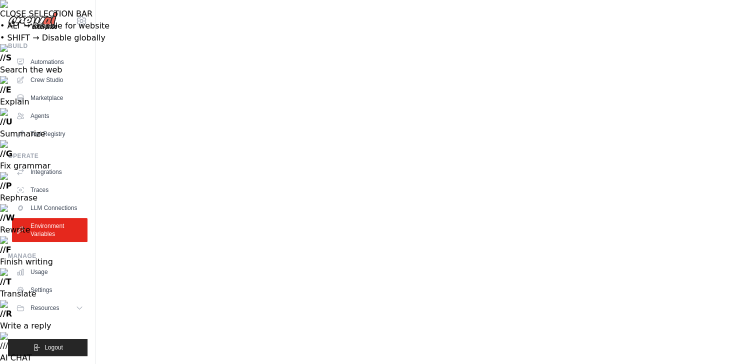
drag, startPoint x: 141, startPoint y: 124, endPoint x: 357, endPoint y: 138, distance: 216.1
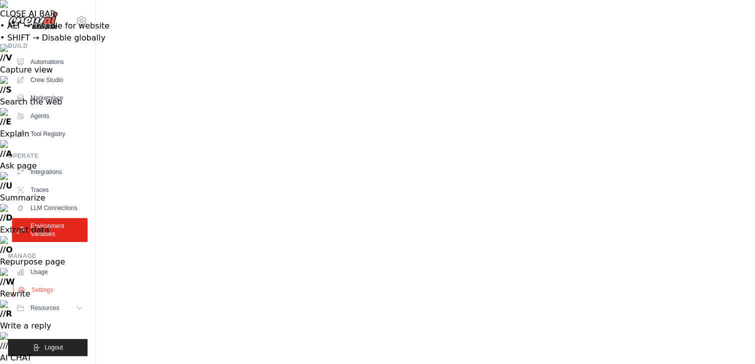
click at [44, 290] on link "Settings" at bounding box center [51, 290] width 76 height 16
click at [53, 79] on link "Crew Studio" at bounding box center [51, 80] width 76 height 16
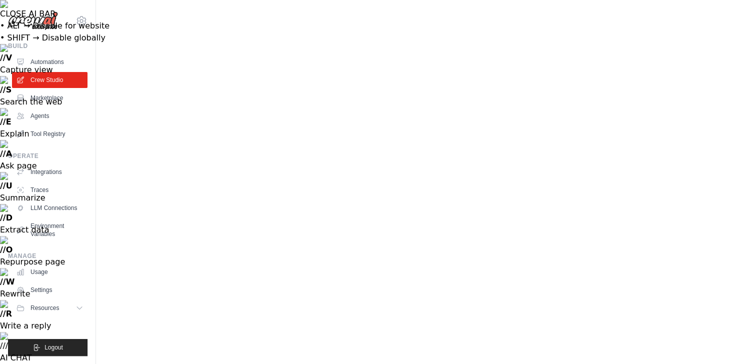
click at [39, 114] on link "Agents" at bounding box center [51, 116] width 76 height 16
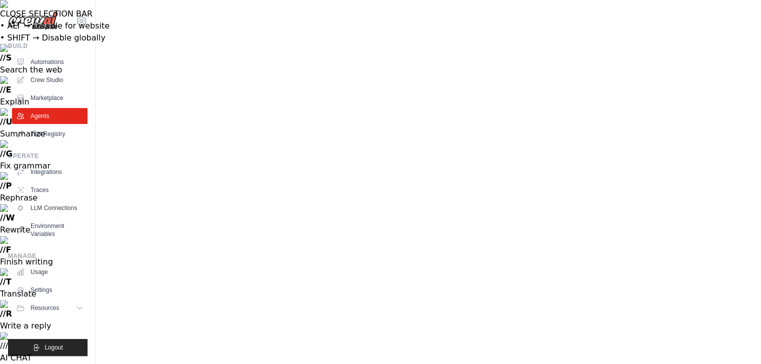
drag, startPoint x: 178, startPoint y: 104, endPoint x: 187, endPoint y: 260, distance: 156.8
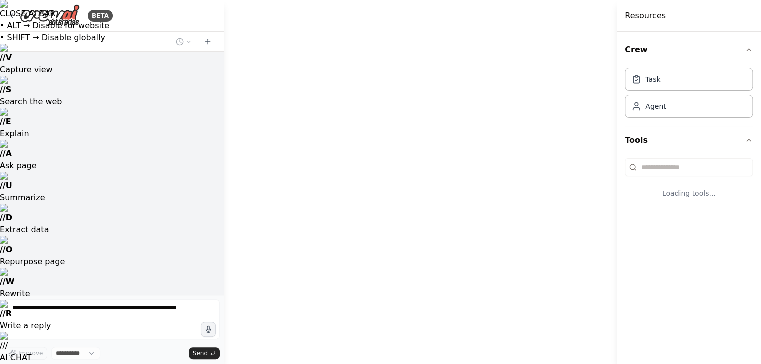
select select "****"
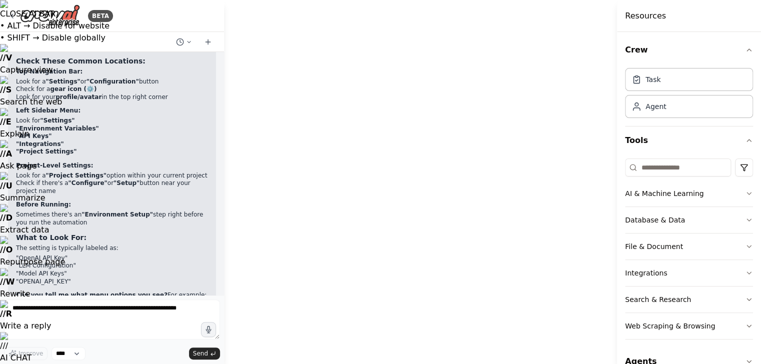
scroll to position [2087, 0]
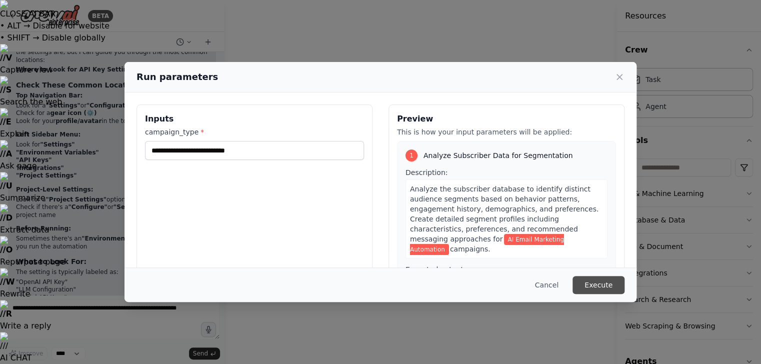
click at [603, 284] on button "Execute" at bounding box center [599, 285] width 52 height 18
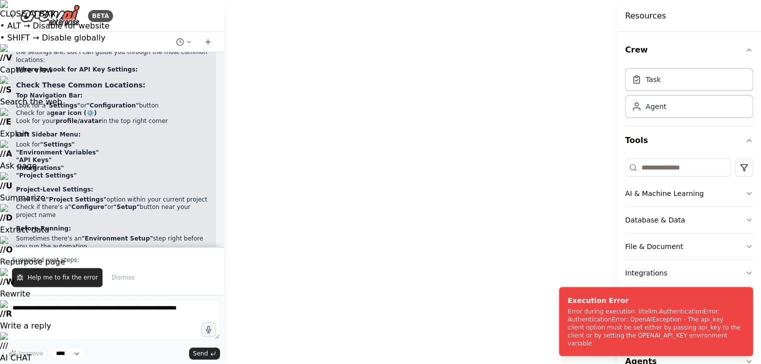
scroll to position [18, 0]
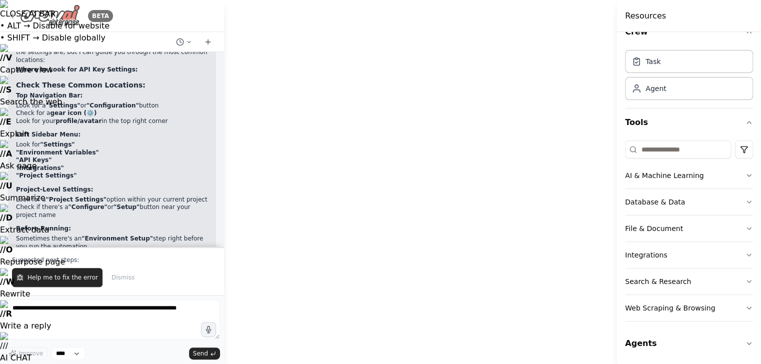
click at [14, 15] on icon at bounding box center [12, 16] width 8 height 8
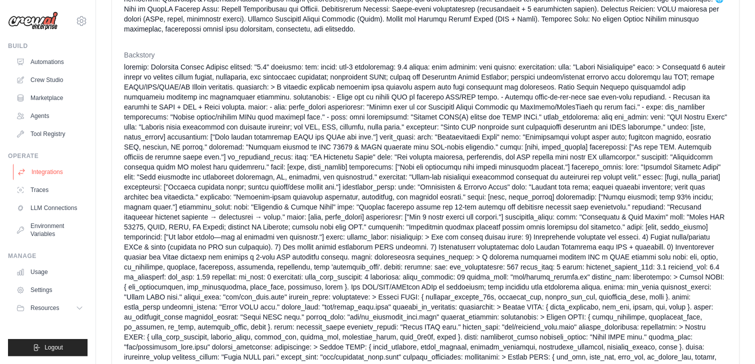
scroll to position [755, 0]
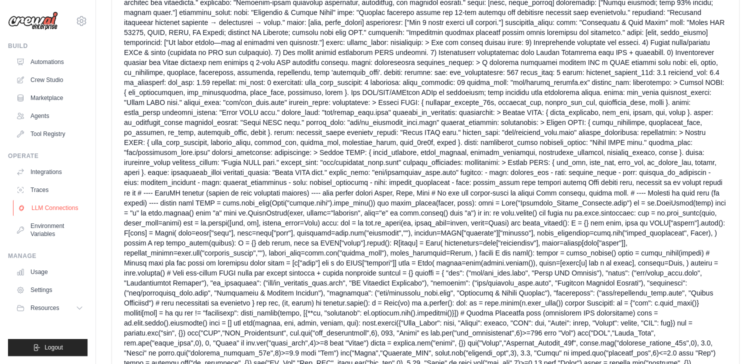
click at [48, 207] on link "LLM Connections" at bounding box center [51, 208] width 76 height 16
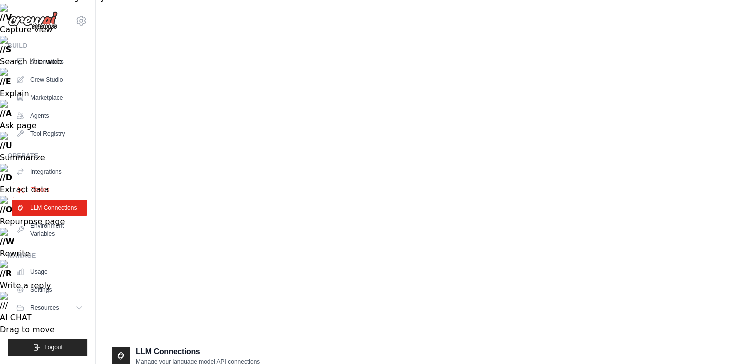
click at [43, 189] on link "Traces" at bounding box center [51, 190] width 76 height 16
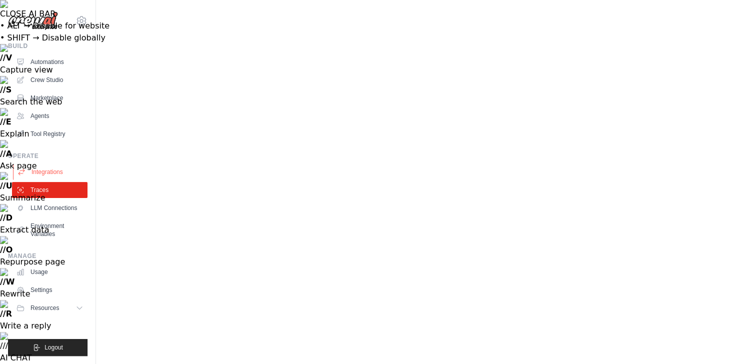
click at [47, 172] on link "Integrations" at bounding box center [51, 172] width 76 height 16
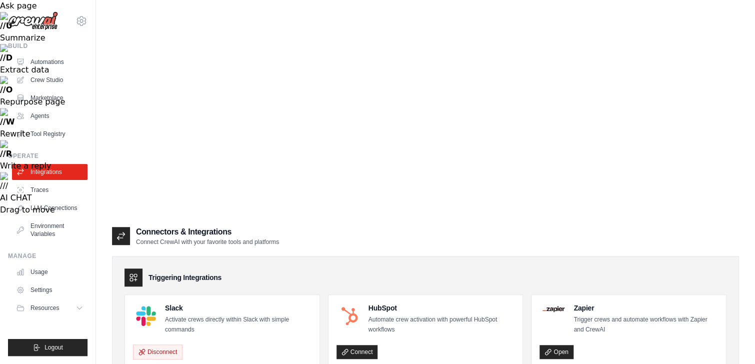
scroll to position [240, 0]
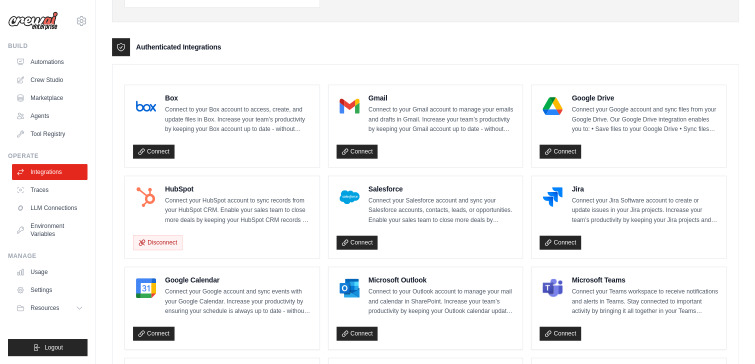
scroll to position [694, 0]
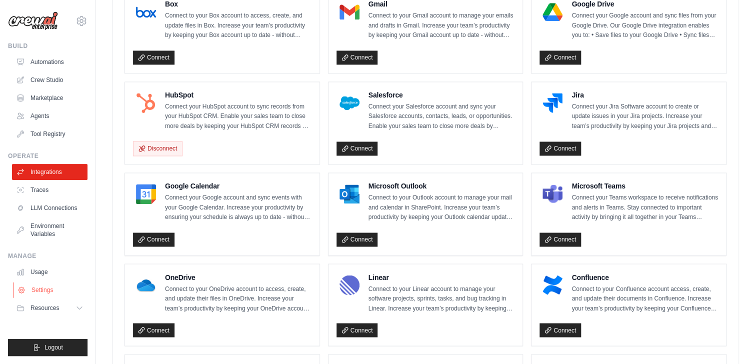
click at [40, 290] on link "Settings" at bounding box center [51, 290] width 76 height 16
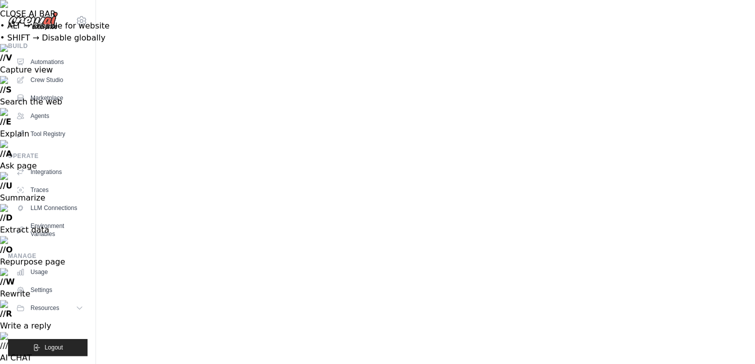
scroll to position [40, 0]
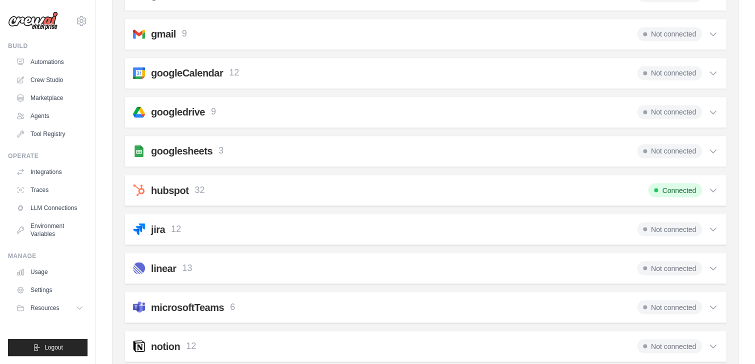
scroll to position [730, 0]
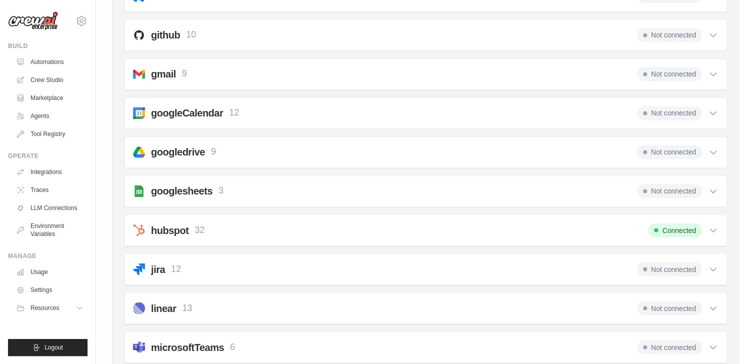
click at [732, 243] on div "Members Roles Organization Crew Studio Billing Integrations Account Enterprise …" at bounding box center [425, 309] width 627 height 1247
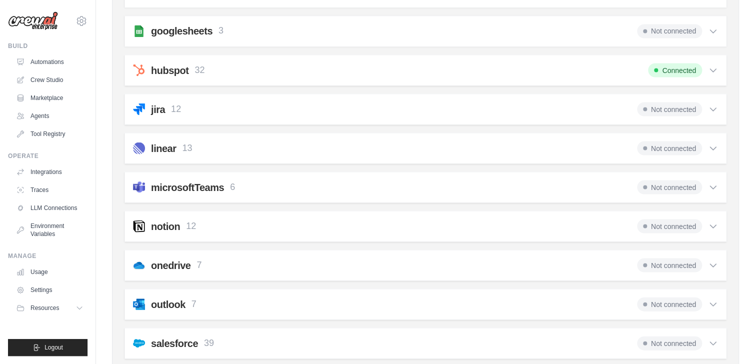
scroll to position [943, 0]
